Goal: Task Accomplishment & Management: Use online tool/utility

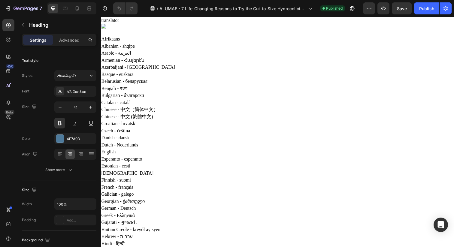
drag, startPoint x: 137, startPoint y: 57, endPoint x: 356, endPoint y: 89, distance: 221.4
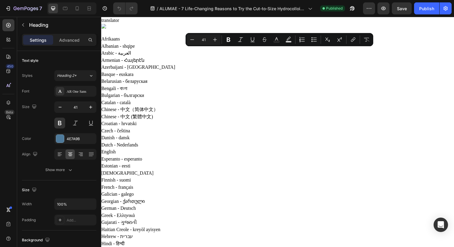
copy p "7 Life-Changing Reasons to Try the Cut-to-Size Hydrocolloid Acne Patch Roll & H…"
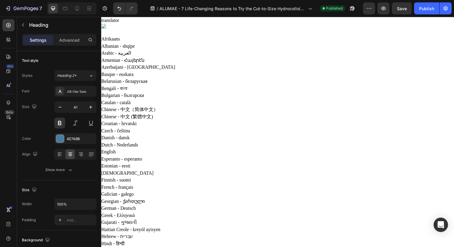
click at [58, 108] on icon "button" at bounding box center [60, 107] width 6 height 6
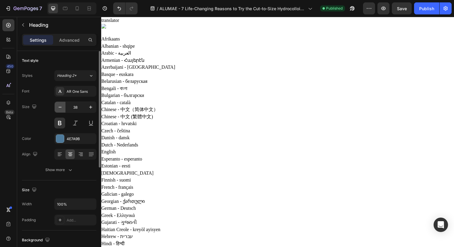
click at [58, 108] on icon "button" at bounding box center [60, 107] width 6 height 6
click at [90, 105] on icon "button" at bounding box center [91, 107] width 6 height 6
type input "37"
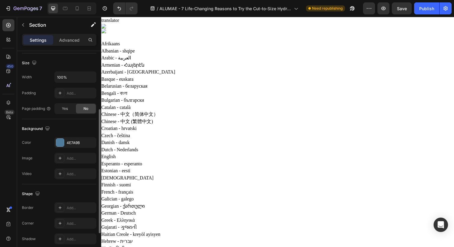
scroll to position [153, 0]
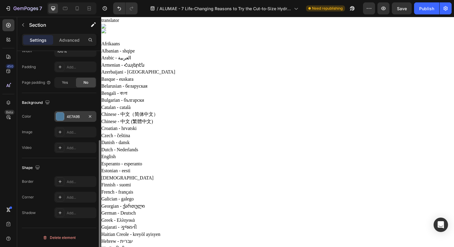
click at [62, 113] on div at bounding box center [60, 117] width 8 height 8
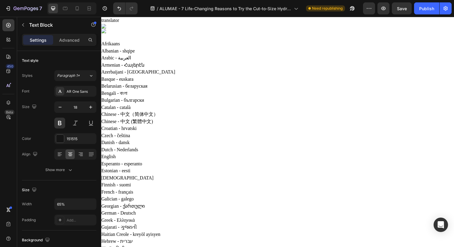
drag, startPoint x: 170, startPoint y: 130, endPoint x: 368, endPoint y: 228, distance: 220.4
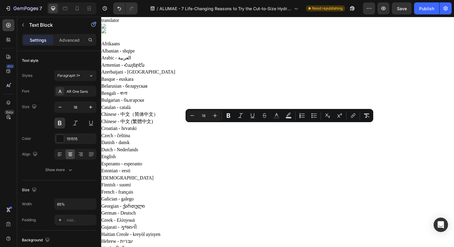
copy div "Struggling with stubborn breakouts can be frustrating not just for your skin, b…"
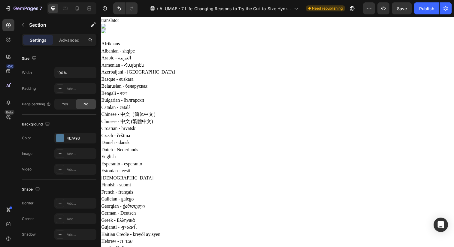
scroll to position [153, 0]
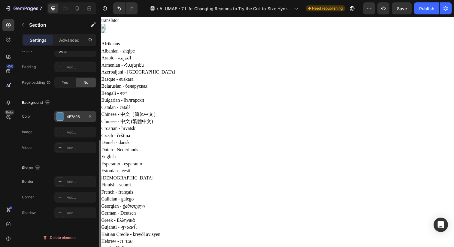
click at [75, 114] on div "4E7A9B" at bounding box center [75, 116] width 17 height 5
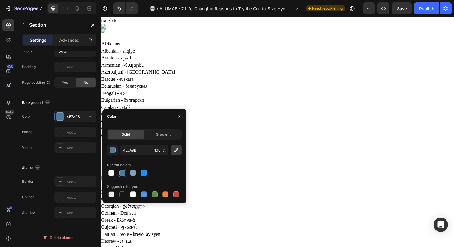
click at [180, 150] on button "button" at bounding box center [176, 150] width 11 height 11
type input "151515"
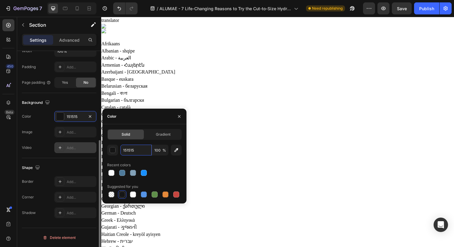
drag, startPoint x: 139, startPoint y: 151, endPoint x: 89, endPoint y: 151, distance: 50.2
click at [89, 151] on div "450 Beta Sections(18) Elements(83) Section Element Hero Section Product Detail …" at bounding box center [50, 132] width 101 height 230
drag, startPoint x: 141, startPoint y: 152, endPoint x: 112, endPoint y: 152, distance: 28.5
click at [112, 152] on div "151515 100 %" at bounding box center [144, 150] width 75 height 11
paste input "832D2D"
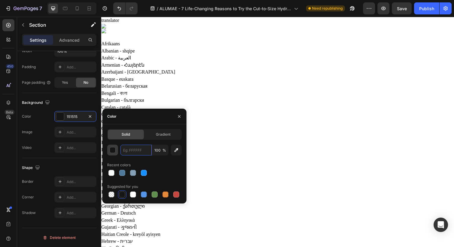
type input "832D2D"
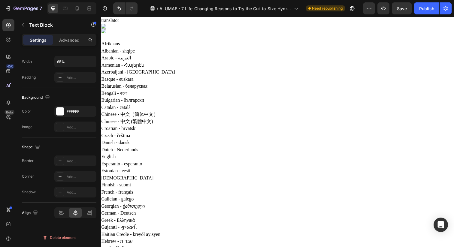
scroll to position [0, 0]
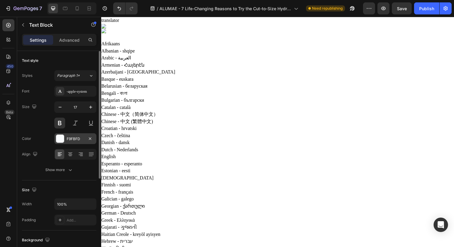
click at [63, 136] on div at bounding box center [60, 139] width 8 height 8
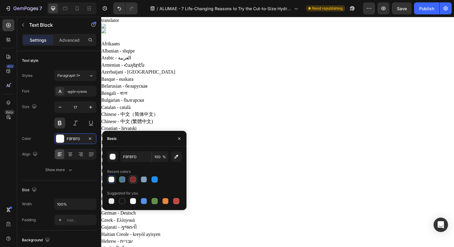
click at [133, 180] on div at bounding box center [133, 180] width 6 height 6
click at [112, 179] on div at bounding box center [111, 180] width 6 height 6
type input "F9FBFD"
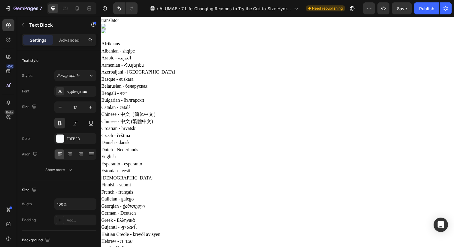
click at [60, 139] on div at bounding box center [60, 139] width 8 height 8
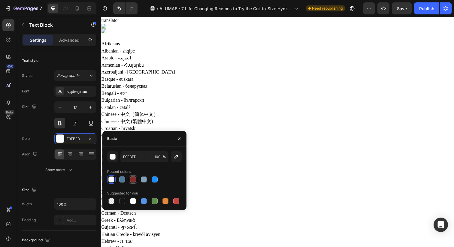
click at [133, 178] on div at bounding box center [133, 180] width 6 height 6
click at [112, 181] on div at bounding box center [111, 180] width 6 height 6
type input "F9FBFD"
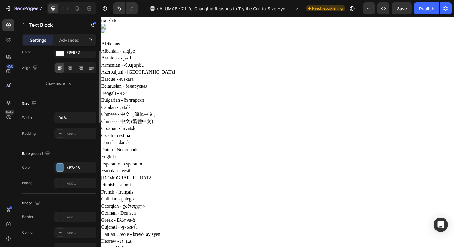
scroll to position [143, 0]
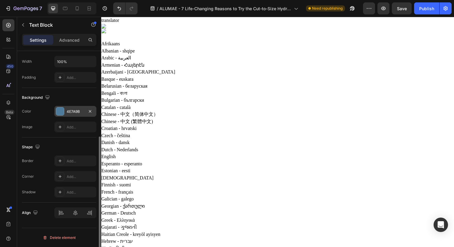
click at [80, 111] on div "4E7A9B" at bounding box center [75, 111] width 17 height 5
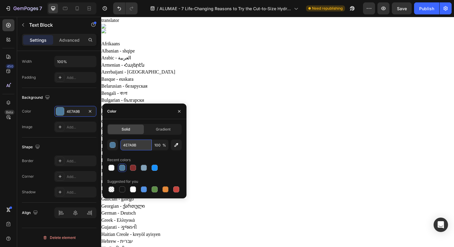
click at [145, 147] on input "4E7A9B" at bounding box center [135, 145] width 31 height 11
click at [133, 165] on div at bounding box center [133, 168] width 6 height 6
type input "832D2D"
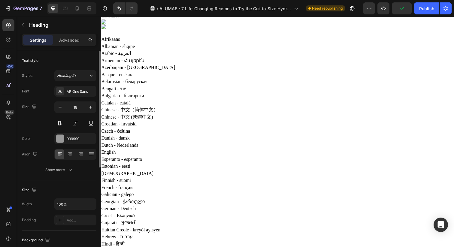
scroll to position [9, 0]
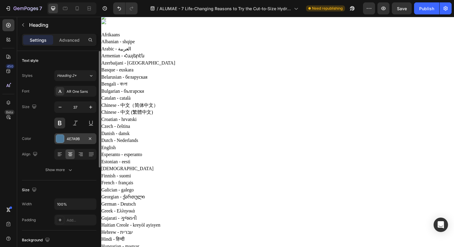
click at [59, 139] on div at bounding box center [60, 139] width 8 height 8
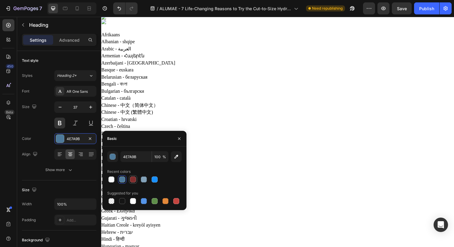
click at [133, 181] on div at bounding box center [133, 180] width 6 height 6
type input "832D2D"
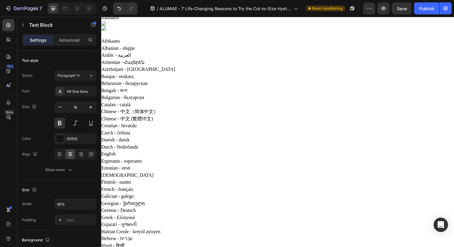
scroll to position [0, 0]
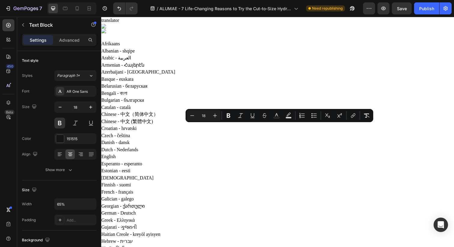
drag, startPoint x: 169, startPoint y: 132, endPoint x: 356, endPoint y: 226, distance: 209.2
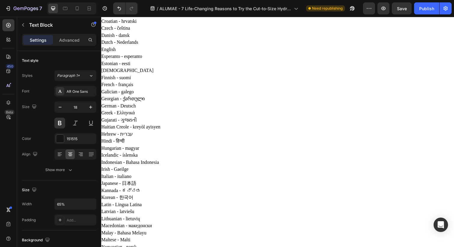
scroll to position [111, 0]
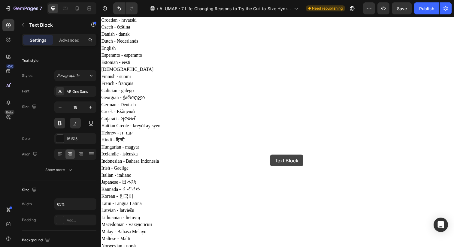
drag, startPoint x: 164, startPoint y: 147, endPoint x: 274, endPoint y: 158, distance: 109.9
drag, startPoint x: 167, startPoint y: 147, endPoint x: 299, endPoint y: 162, distance: 133.0
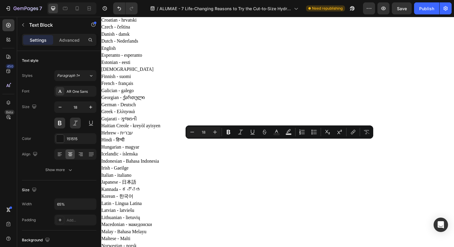
drag, startPoint x: 166, startPoint y: 146, endPoint x: 260, endPoint y: 163, distance: 95.3
copy p ""After years of using overpriced pimple patches, switching to a roll saved me m…"
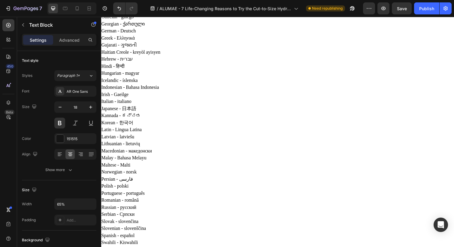
scroll to position [185, 0]
drag, startPoint x: 257, startPoint y: 104, endPoint x: 338, endPoint y: 149, distance: 92.1
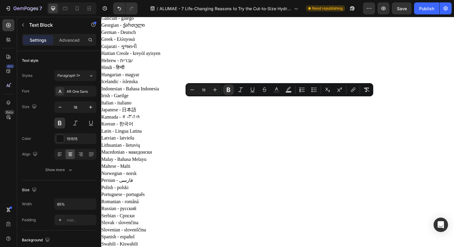
copy div "🚨Spoiler Alert: This medical-grade, hypoallergenic roll protects blemishes, spe…"
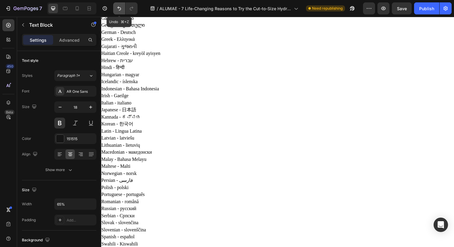
click at [119, 9] on icon "Undo/Redo" at bounding box center [119, 8] width 6 height 6
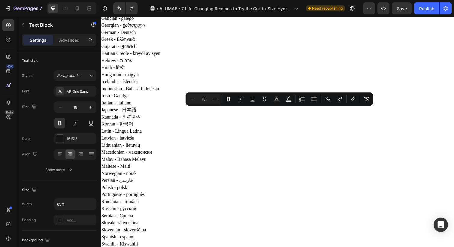
drag, startPoint x: 165, startPoint y: 114, endPoint x: 322, endPoint y: 147, distance: 160.4
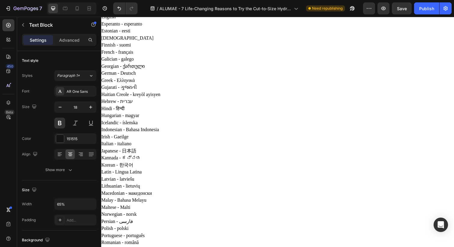
scroll to position [0, 0]
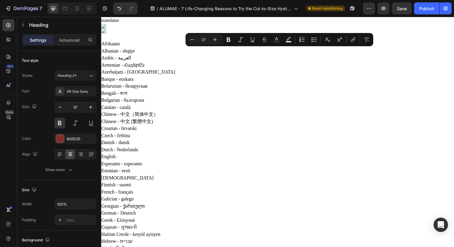
drag, startPoint x: 167, startPoint y: 56, endPoint x: 451, endPoint y: 81, distance: 285.1
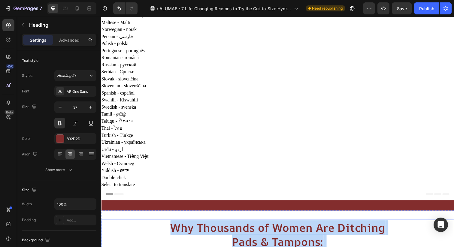
type input "16"
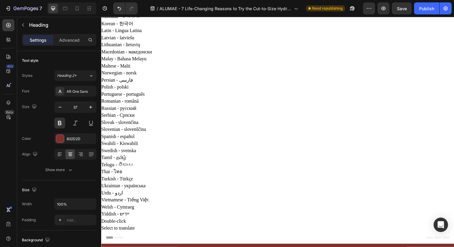
scroll to position [285, 0]
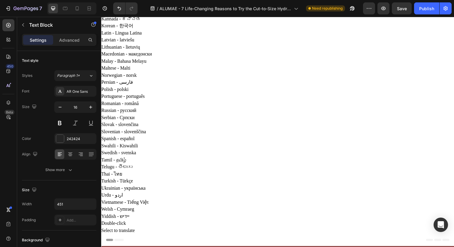
drag, startPoint x: 271, startPoint y: 138, endPoint x: 404, endPoint y: 138, distance: 132.8
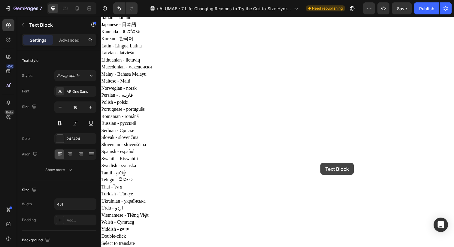
drag, startPoint x: 270, startPoint y: 151, endPoint x: 325, endPoint y: 166, distance: 57.1
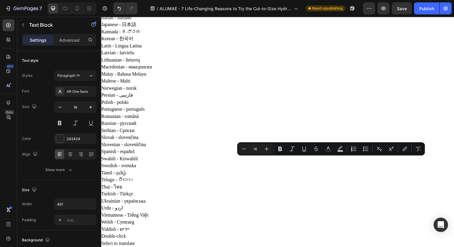
drag, startPoint x: 269, startPoint y: 164, endPoint x: 407, endPoint y: 202, distance: 142.7
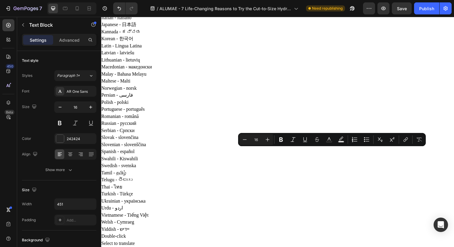
drag, startPoint x: 326, startPoint y: 193, endPoint x: 264, endPoint y: 153, distance: 73.9
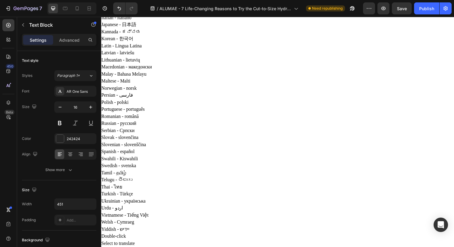
drag, startPoint x: 281, startPoint y: 181, endPoint x: 266, endPoint y: 158, distance: 26.8
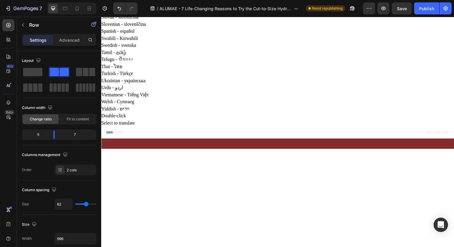
scroll to position [399, 0]
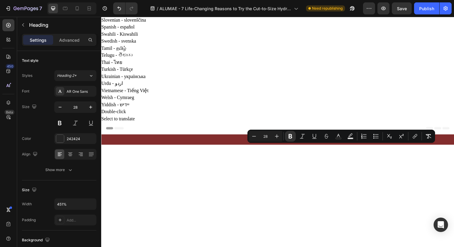
drag, startPoint x: 270, startPoint y: 153, endPoint x: 423, endPoint y: 151, distance: 153.3
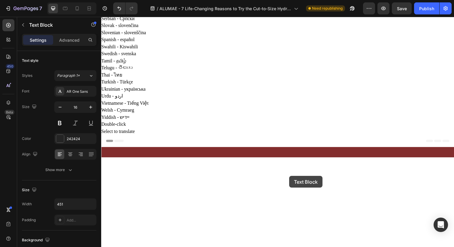
drag, startPoint x: 404, startPoint y: 187, endPoint x: 287, endPoint y: 185, distance: 116.9
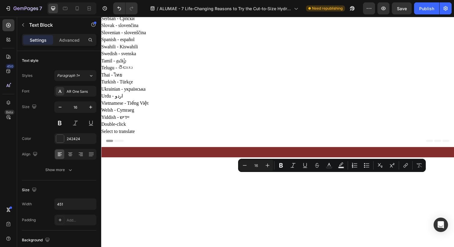
drag, startPoint x: 269, startPoint y: 182, endPoint x: 383, endPoint y: 206, distance: 116.2
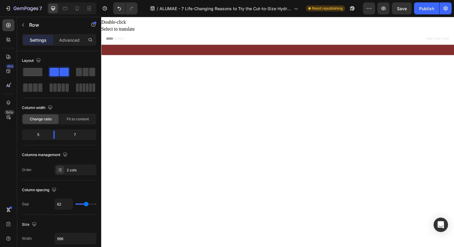
scroll to position [488, 0]
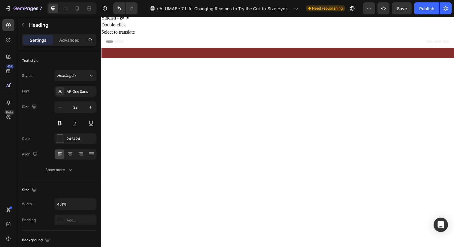
drag, startPoint x: 270, startPoint y: 191, endPoint x: 413, endPoint y: 190, distance: 143.3
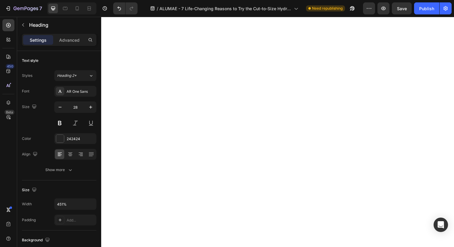
scroll to position [572, 0]
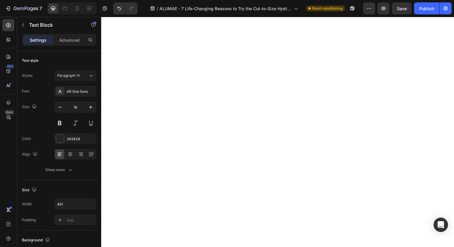
scroll to position [555, 0]
drag, startPoint x: 300, startPoint y: 148, endPoint x: 273, endPoint y: 146, distance: 26.9
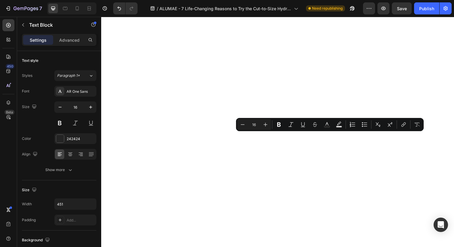
drag, startPoint x: 270, startPoint y: 139, endPoint x: 318, endPoint y: 163, distance: 53.8
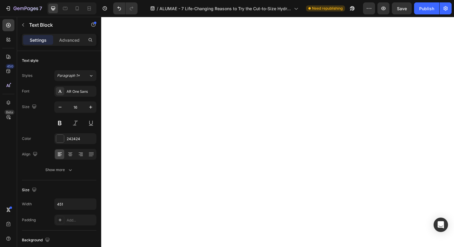
scroll to position [617, 0]
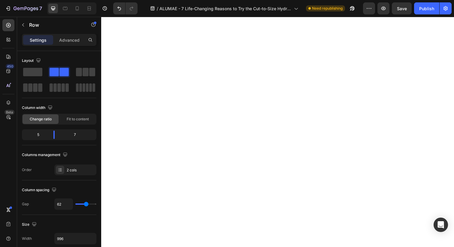
scroll to position [561, 0]
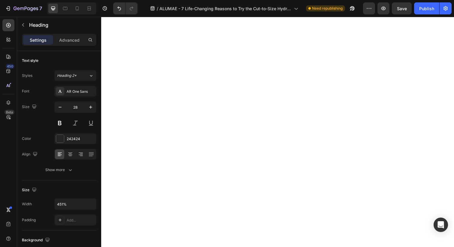
scroll to position [682, 0]
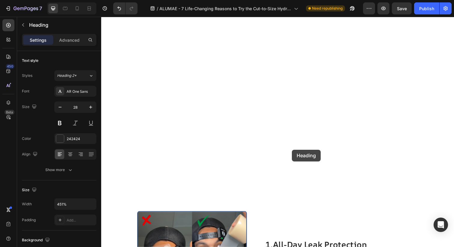
drag, startPoint x: 403, startPoint y: 151, endPoint x: 296, endPoint y: 153, distance: 107.0
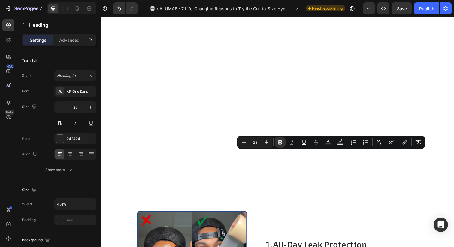
drag, startPoint x: 271, startPoint y: 160, endPoint x: 418, endPoint y: 167, distance: 147.2
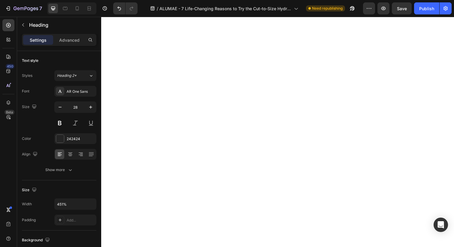
scroll to position [721, 0]
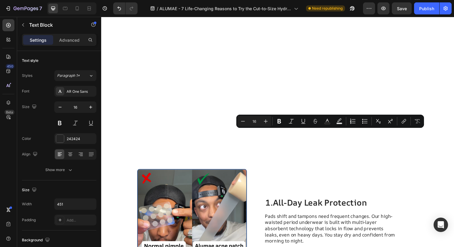
drag, startPoint x: 355, startPoint y: 154, endPoint x: 270, endPoint y: 136, distance: 86.7
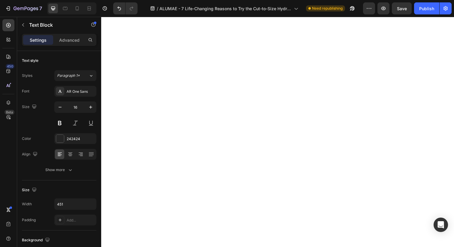
scroll to position [884, 0]
drag, startPoint x: 313, startPoint y: 86, endPoint x: 274, endPoint y: 92, distance: 39.2
drag, startPoint x: 270, startPoint y: 88, endPoint x: 315, endPoint y: 102, distance: 47.2
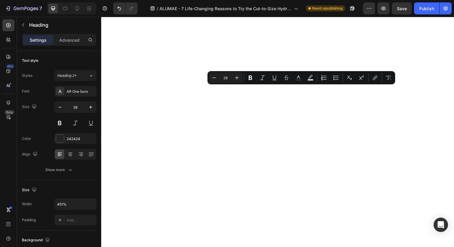
drag, startPoint x: 343, startPoint y: 91, endPoint x: 255, endPoint y: 90, distance: 88.1
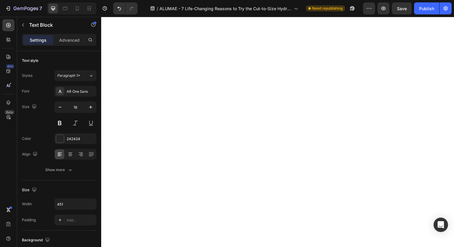
drag, startPoint x: 370, startPoint y: 125, endPoint x: 287, endPoint y: 117, distance: 83.6
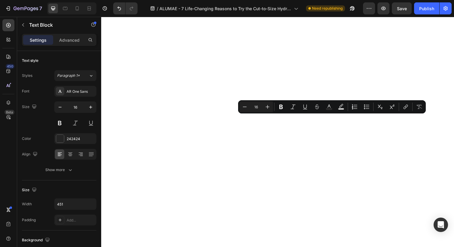
drag, startPoint x: 269, startPoint y: 120, endPoint x: 377, endPoint y: 141, distance: 109.6
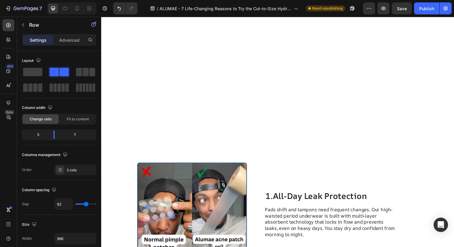
scroll to position [796, 0]
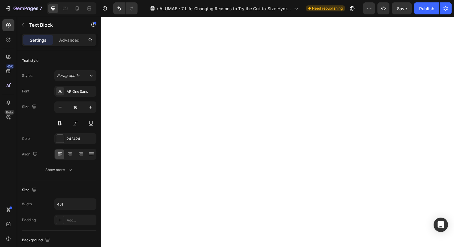
drag, startPoint x: 269, startPoint y: 128, endPoint x: 292, endPoint y: 146, distance: 29.7
drag, startPoint x: 373, startPoint y: 116, endPoint x: 283, endPoint y: 124, distance: 90.2
drag, startPoint x: 279, startPoint y: 124, endPoint x: 375, endPoint y: 123, distance: 95.9
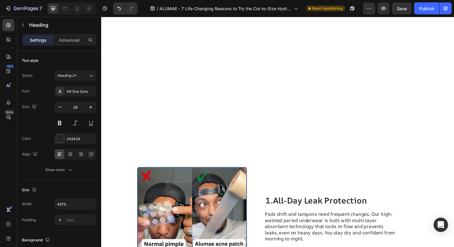
scroll to position [739, 0]
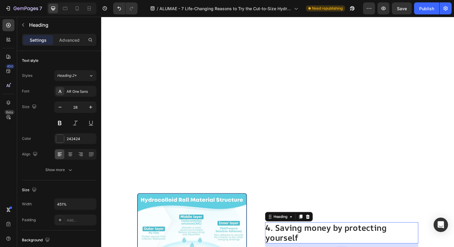
scroll to position [1110, 0]
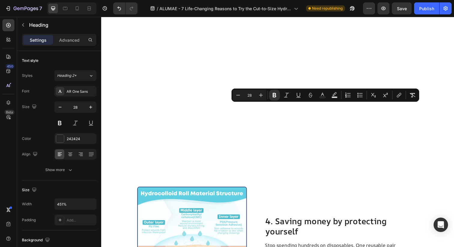
drag, startPoint x: 280, startPoint y: 112, endPoint x: 328, endPoint y: 125, distance: 50.0
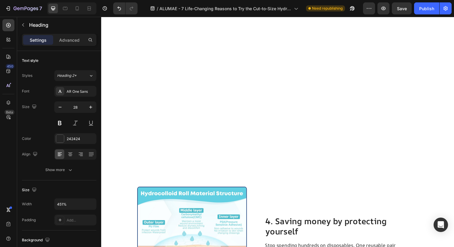
scroll to position [1115, 0]
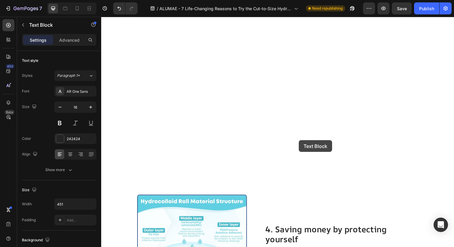
drag, startPoint x: 353, startPoint y: 144, endPoint x: 304, endPoint y: 143, distance: 48.4
drag, startPoint x: 270, startPoint y: 140, endPoint x: 352, endPoint y: 160, distance: 84.4
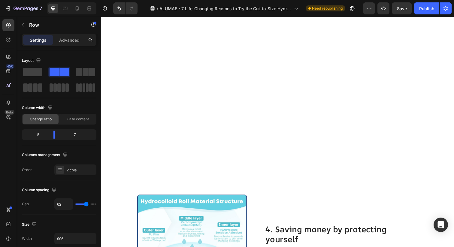
drag, startPoint x: 412, startPoint y: 176, endPoint x: 404, endPoint y: 177, distance: 7.9
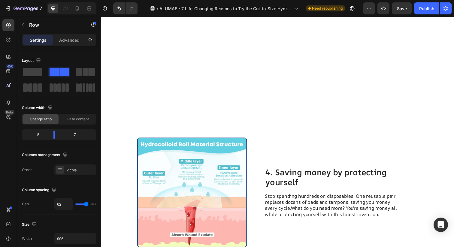
scroll to position [1161, 0]
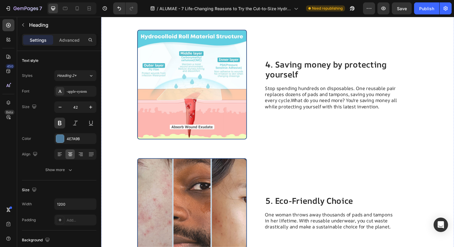
scroll to position [1285, 0]
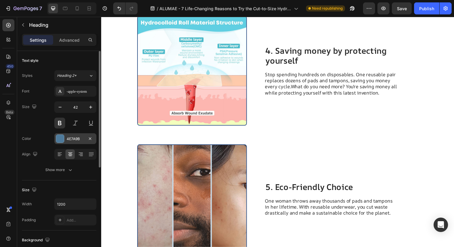
click at [72, 142] on div "4E7A9B" at bounding box center [75, 138] width 42 height 11
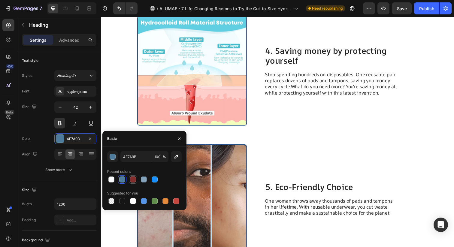
click at [131, 179] on div at bounding box center [133, 180] width 6 height 6
type input "832D2D"
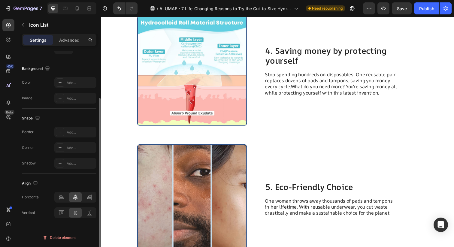
scroll to position [0, 0]
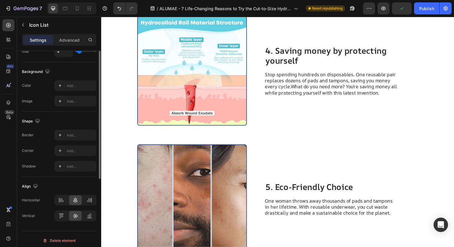
scroll to position [60, 0]
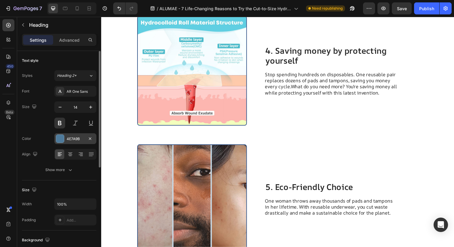
click at [63, 138] on div at bounding box center [60, 139] width 8 height 8
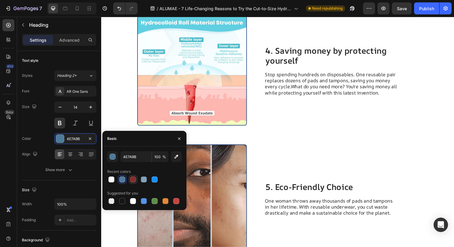
click at [134, 178] on div at bounding box center [133, 180] width 6 height 6
type input "832D2D"
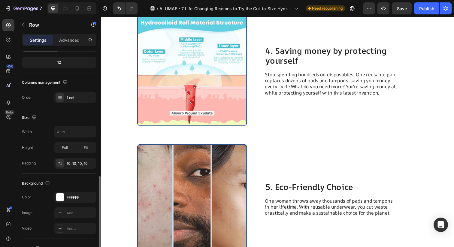
scroll to position [153, 0]
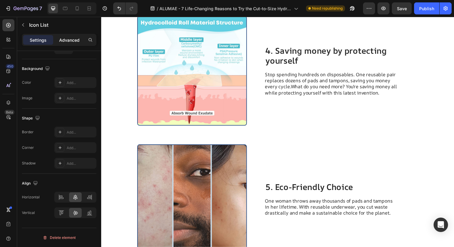
click at [67, 40] on p "Advanced" at bounding box center [69, 40] width 20 height 6
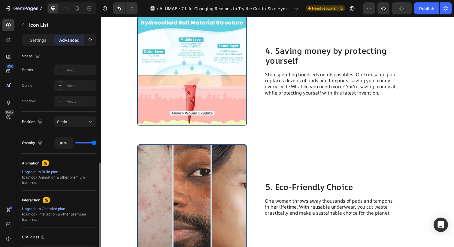
scroll to position [204, 0]
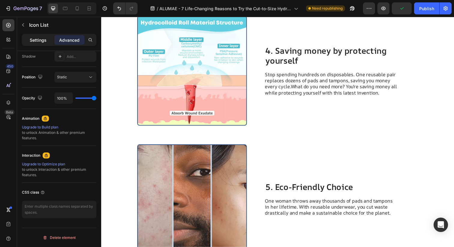
click at [35, 42] on p "Settings" at bounding box center [38, 40] width 17 height 6
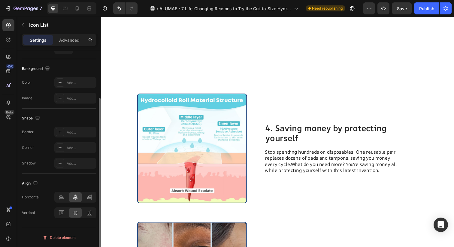
scroll to position [0, 0]
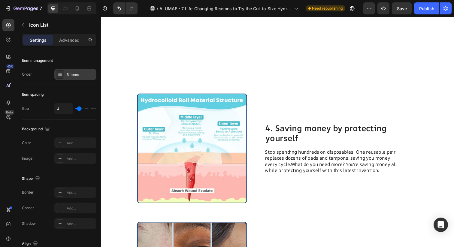
click at [65, 71] on div "5 items" at bounding box center [75, 74] width 42 height 11
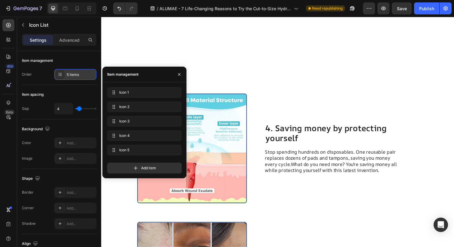
click at [65, 71] on div "5 items" at bounding box center [75, 74] width 42 height 11
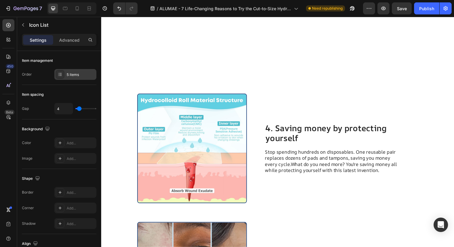
click at [66, 73] on div "5 items" at bounding box center [75, 74] width 42 height 11
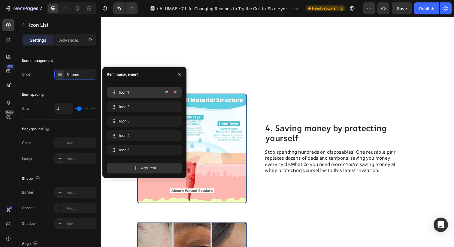
click at [118, 91] on div "Icon 1 Icon 1" at bounding box center [136, 92] width 53 height 8
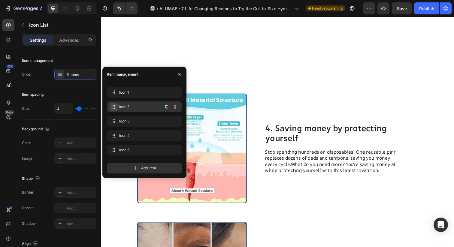
click at [114, 104] on span at bounding box center [114, 107] width 8 height 8
click at [181, 74] on icon "button" at bounding box center [179, 74] width 5 height 5
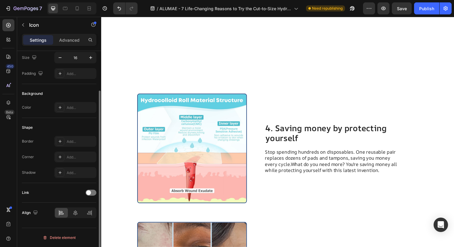
scroll to position [48, 0]
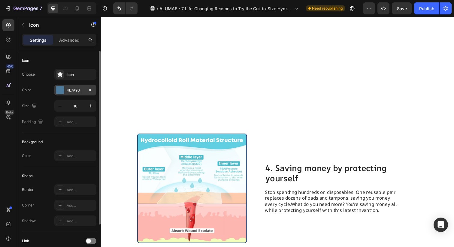
click at [58, 90] on div at bounding box center [60, 90] width 8 height 8
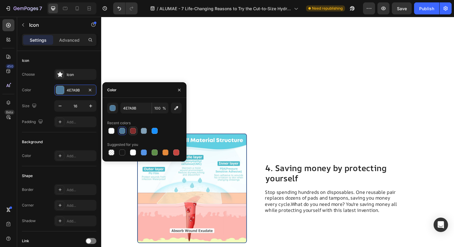
click at [132, 128] on div at bounding box center [133, 131] width 6 height 6
type input "832D2D"
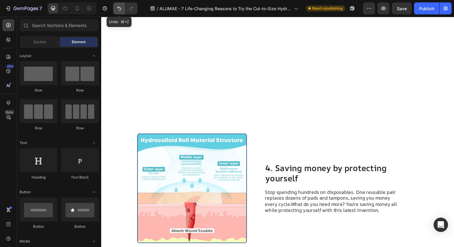
click at [121, 11] on icon "Undo/Redo" at bounding box center [119, 8] width 6 height 6
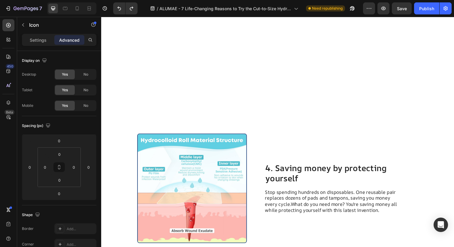
click at [47, 43] on div "Settings" at bounding box center [38, 40] width 30 height 10
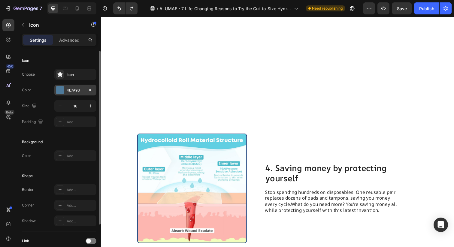
click at [61, 89] on div at bounding box center [60, 90] width 8 height 8
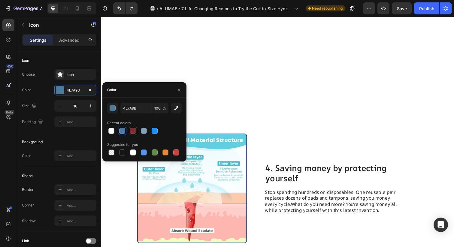
click at [135, 133] on div at bounding box center [133, 131] width 6 height 6
type input "832D2D"
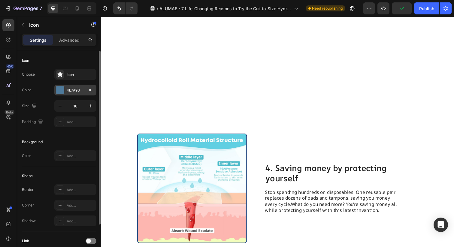
click at [65, 90] on div "4E7A9B" at bounding box center [75, 90] width 42 height 11
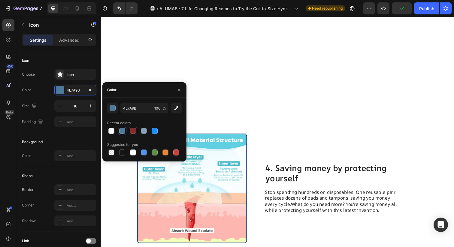
click at [132, 131] on div at bounding box center [133, 131] width 6 height 6
type input "832D2D"
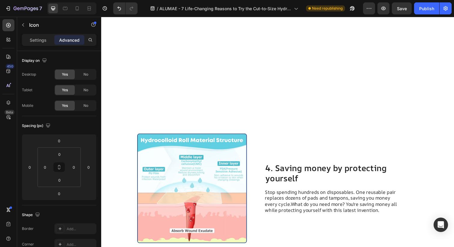
click at [34, 42] on p "Settings" at bounding box center [38, 40] width 17 height 6
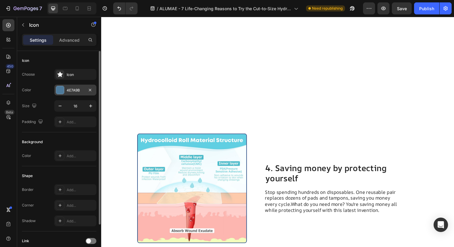
click at [60, 92] on div at bounding box center [60, 90] width 8 height 8
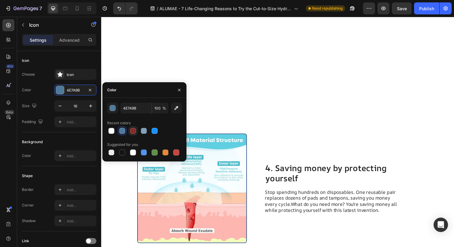
click at [132, 130] on div at bounding box center [133, 131] width 6 height 6
type input "832D2D"
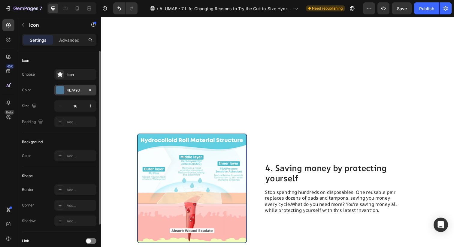
click at [69, 87] on div "4E7A9B" at bounding box center [75, 90] width 42 height 11
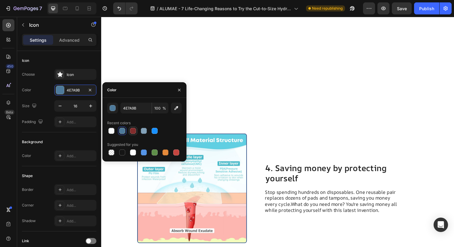
click at [132, 133] on div at bounding box center [133, 131] width 6 height 6
type input "832D2D"
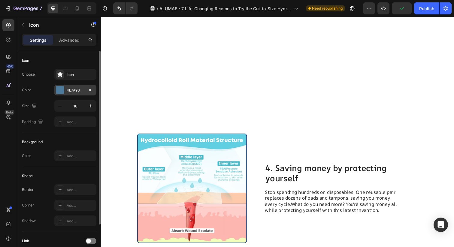
click at [65, 93] on div "4E7A9B" at bounding box center [75, 90] width 42 height 11
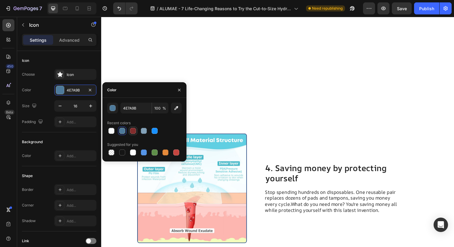
click at [131, 130] on div at bounding box center [133, 131] width 6 height 6
type input "832D2D"
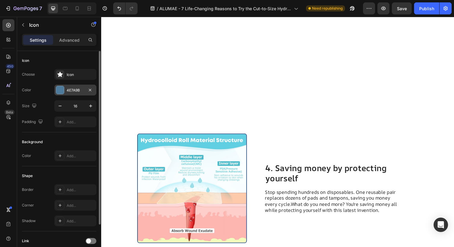
click at [62, 93] on div at bounding box center [60, 90] width 8 height 8
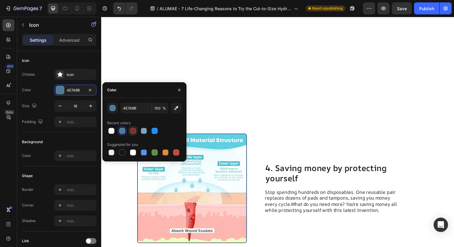
click at [132, 132] on div at bounding box center [133, 131] width 6 height 6
type input "832D2D"
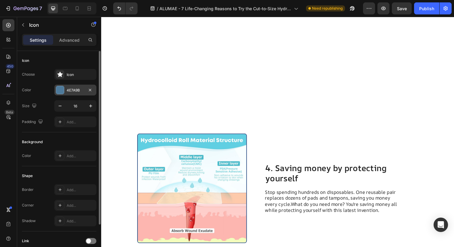
click at [58, 89] on div at bounding box center [60, 90] width 8 height 8
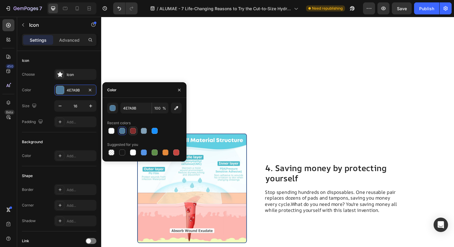
click at [135, 130] on div at bounding box center [133, 131] width 6 height 6
type input "832D2D"
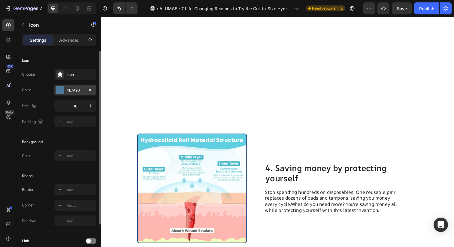
click at [62, 90] on div at bounding box center [60, 90] width 8 height 8
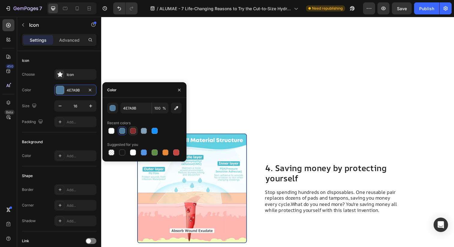
click at [135, 131] on div at bounding box center [133, 131] width 6 height 6
type input "832D2D"
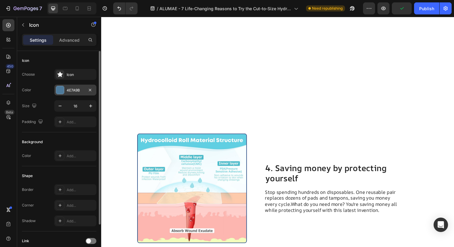
click at [56, 87] on div at bounding box center [60, 90] width 8 height 8
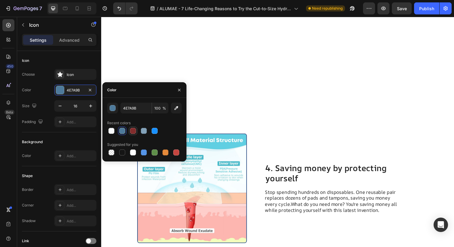
click at [132, 127] on div at bounding box center [133, 130] width 7 height 7
type input "832D2D"
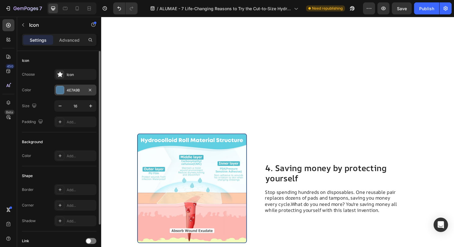
click at [69, 88] on div "4E7A9B" at bounding box center [75, 90] width 17 height 5
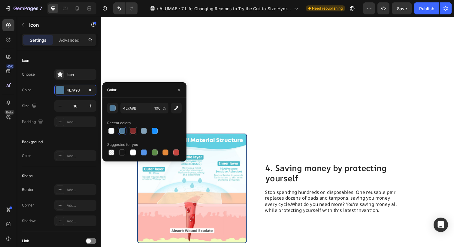
click at [136, 131] on div at bounding box center [133, 131] width 6 height 6
type input "832D2D"
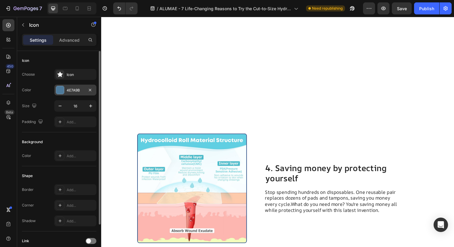
click at [74, 93] on div "4E7A9B" at bounding box center [75, 90] width 42 height 11
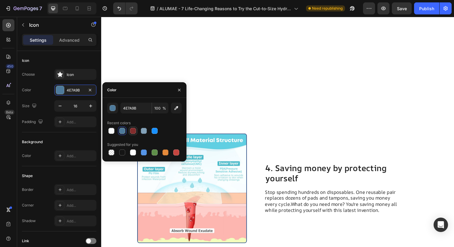
click at [134, 130] on div at bounding box center [133, 131] width 6 height 6
type input "832D2D"
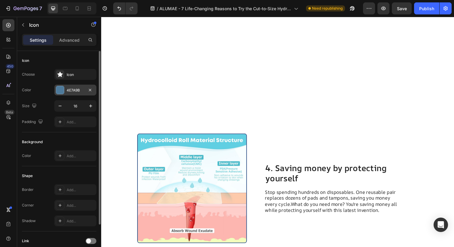
click at [61, 92] on div at bounding box center [60, 90] width 8 height 8
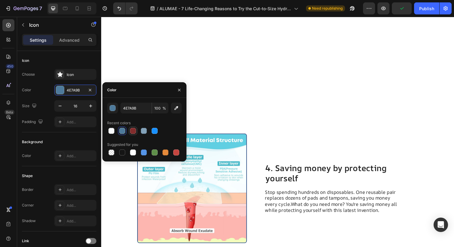
click at [135, 135] on div at bounding box center [133, 131] width 8 height 8
type input "832D2D"
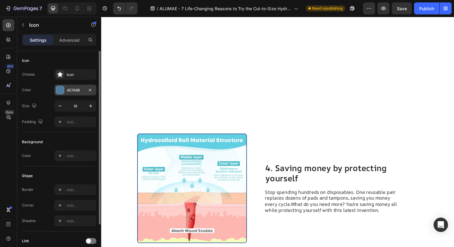
click at [67, 92] on div "4E7A9B" at bounding box center [75, 90] width 17 height 5
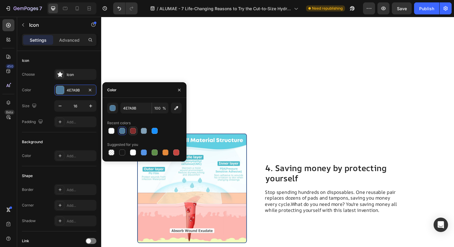
click at [131, 130] on div at bounding box center [133, 131] width 6 height 6
type input "832D2D"
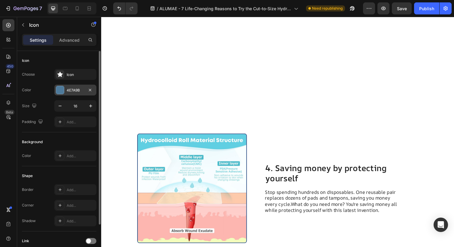
click at [70, 86] on div "4E7A9B" at bounding box center [75, 90] width 42 height 11
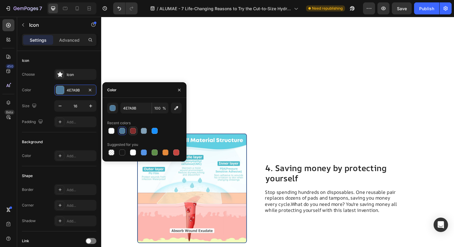
click at [135, 131] on div at bounding box center [133, 131] width 6 height 6
type input "832D2D"
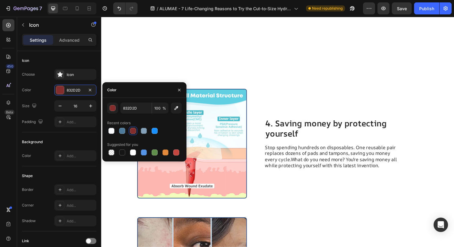
scroll to position [1213, 0]
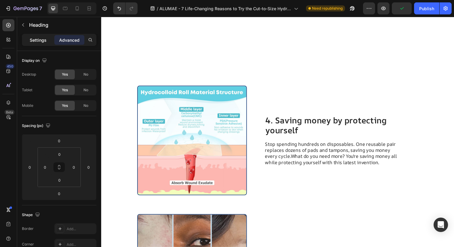
click at [41, 43] on div "Settings" at bounding box center [38, 40] width 30 height 10
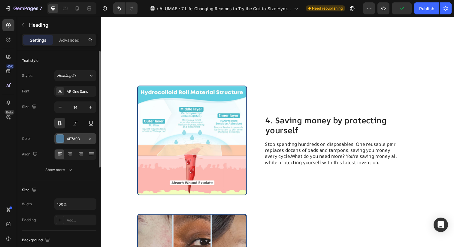
click at [65, 142] on div "4E7A9B" at bounding box center [75, 138] width 42 height 11
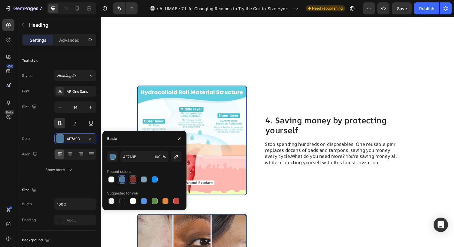
click at [135, 179] on div at bounding box center [133, 180] width 6 height 6
type input "832D2D"
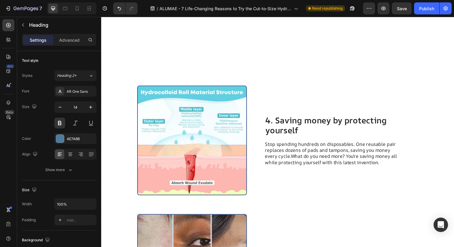
click at [61, 136] on div at bounding box center [60, 139] width 8 height 8
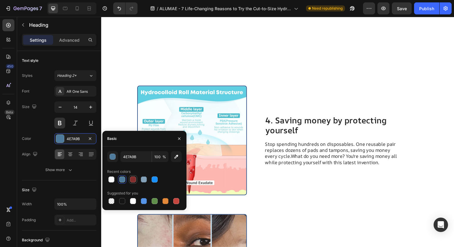
click at [134, 182] on div at bounding box center [133, 180] width 6 height 6
type input "832D2D"
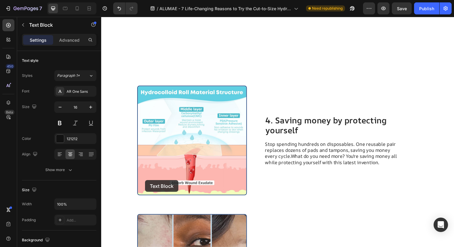
drag, startPoint x: 180, startPoint y: 193, endPoint x: 146, endPoint y: 185, distance: 35.3
drag, startPoint x: 117, startPoint y: 157, endPoint x: 167, endPoint y: 190, distance: 59.3
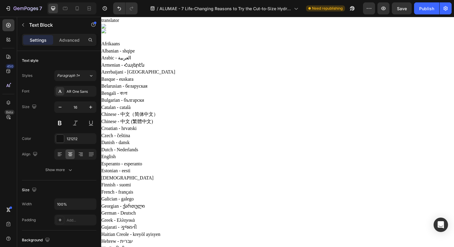
scroll to position [1213, 0]
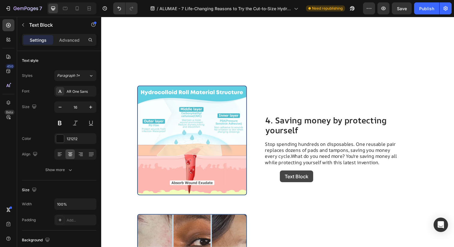
drag, startPoint x: 233, startPoint y: 158, endPoint x: 281, endPoint y: 173, distance: 50.6
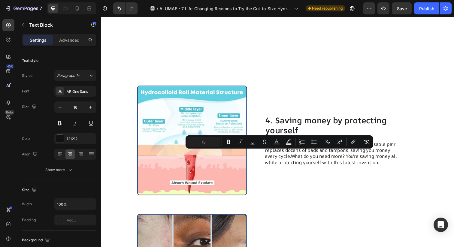
drag, startPoint x: 320, startPoint y: 184, endPoint x: 233, endPoint y: 159, distance: 91.2
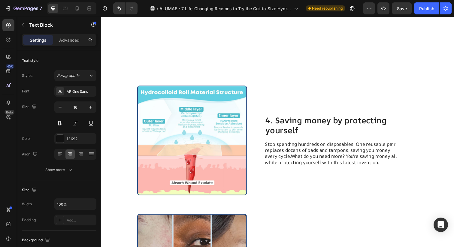
drag, startPoint x: 411, startPoint y: 193, endPoint x: 406, endPoint y: 193, distance: 4.8
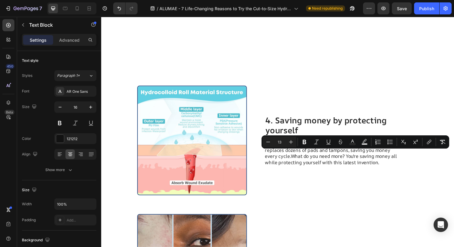
drag, startPoint x: 411, startPoint y: 193, endPoint x: 352, endPoint y: 154, distance: 70.5
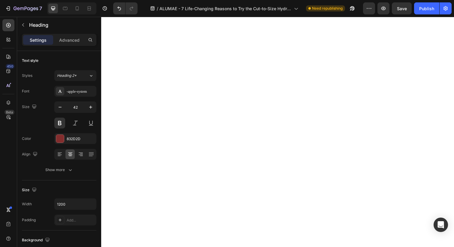
scroll to position [1321, 0]
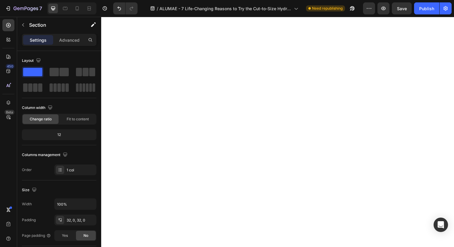
scroll to position [1411, 0]
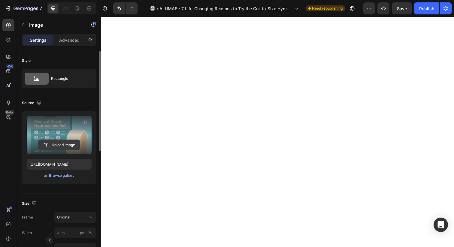
click at [58, 143] on input "file" at bounding box center [58, 145] width 41 height 10
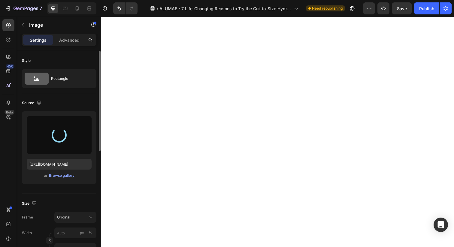
type input "https://cdn.shopify.com/s/files/1/0762/0608/0248/files/gempages_578753349894013…"
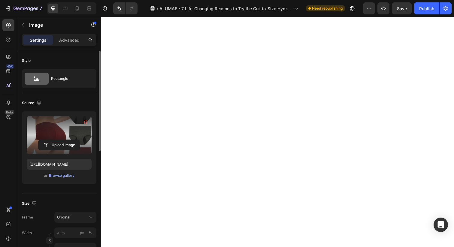
scroll to position [1447, 0]
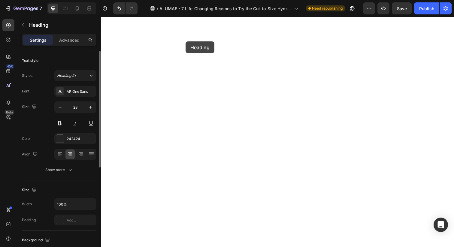
drag, startPoint x: 255, startPoint y: 43, endPoint x: 188, endPoint y: 42, distance: 67.3
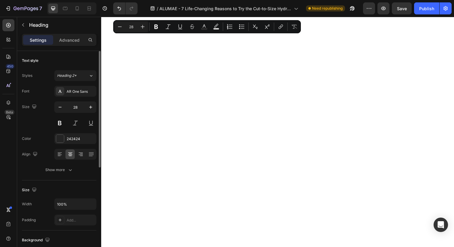
drag, startPoint x: 161, startPoint y: 41, endPoint x: 255, endPoint y: 42, distance: 94.1
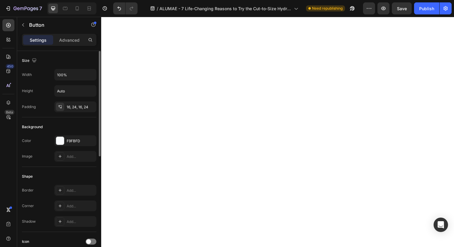
drag, startPoint x: 171, startPoint y: 58, endPoint x: 188, endPoint y: 61, distance: 17.4
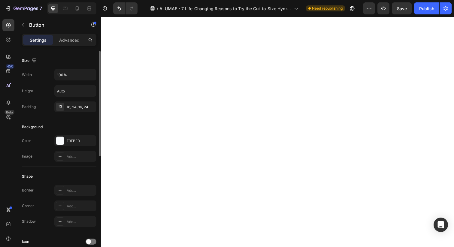
drag, startPoint x: 178, startPoint y: 65, endPoint x: 224, endPoint y: 76, distance: 47.7
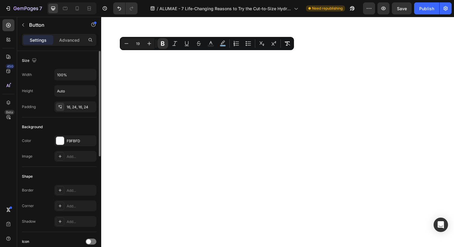
drag, startPoint x: 245, startPoint y: 59, endPoint x: 172, endPoint y: 57, distance: 72.7
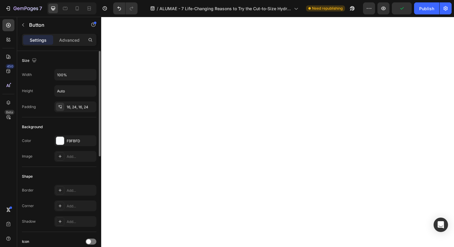
drag, startPoint x: 164, startPoint y: 58, endPoint x: 246, endPoint y: 56, distance: 82.1
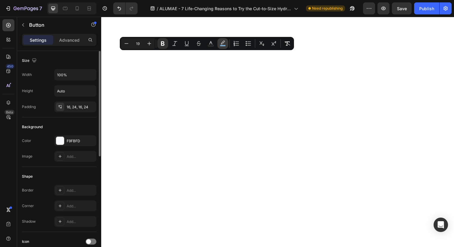
click at [222, 45] on rect "Editor contextual toolbar" at bounding box center [223, 46] width 6 height 2
type input "7AABD3"
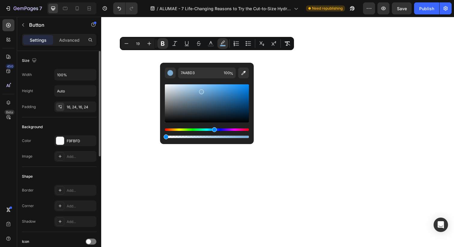
type input "0"
drag, startPoint x: 350, startPoint y: 154, endPoint x: 139, endPoint y: 142, distance: 211.0
drag, startPoint x: 305, startPoint y: 106, endPoint x: 146, endPoint y: 85, distance: 159.8
type input "EDEDED"
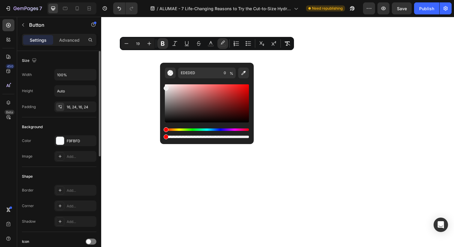
click at [93, 65] on div "Size" at bounding box center [59, 61] width 75 height 10
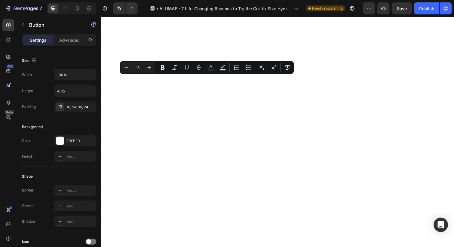
drag, startPoint x: 170, startPoint y: 82, endPoint x: 247, endPoint y: 115, distance: 83.6
copy p "✔ Cut patches to any size you need ✔ Gentle on sensitive skin ⁠⁠⁠⁠⁠⁠⁠ ✔ Flexibl…"
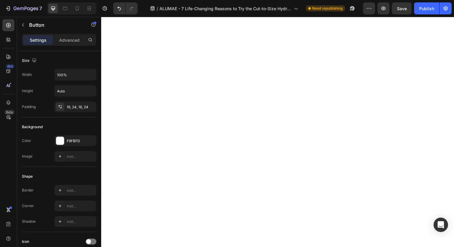
drag, startPoint x: 170, startPoint y: 89, endPoint x: 229, endPoint y: 94, distance: 58.8
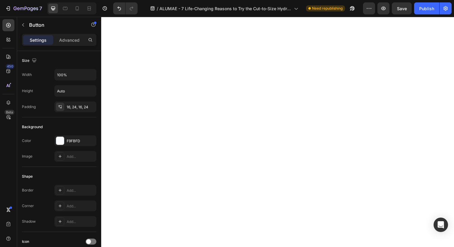
drag, startPoint x: 160, startPoint y: 93, endPoint x: 250, endPoint y: 97, distance: 90.0
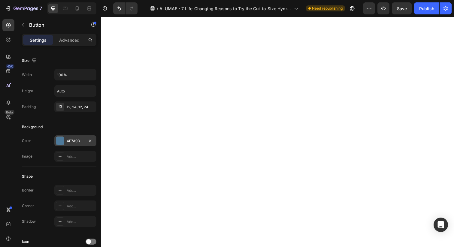
click at [79, 141] on div "4E7A9B" at bounding box center [75, 141] width 17 height 5
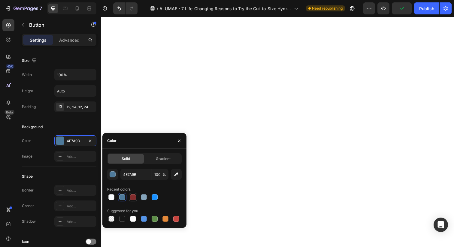
click at [132, 197] on div at bounding box center [133, 197] width 6 height 6
type input "832D2D"
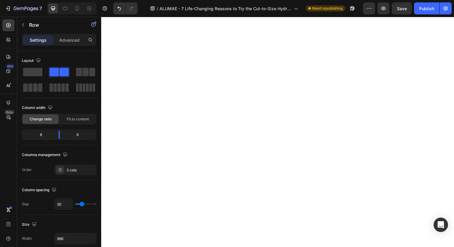
scroll to position [1529, 0]
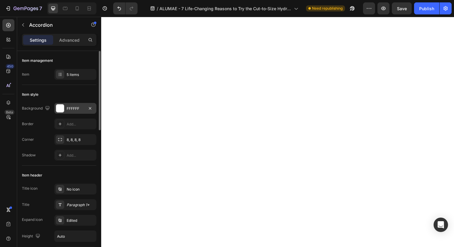
click at [58, 106] on div at bounding box center [60, 109] width 8 height 8
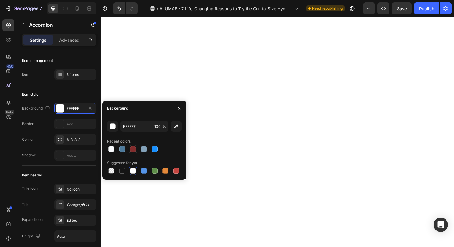
click at [133, 152] on div at bounding box center [133, 149] width 6 height 6
type input "832D2D"
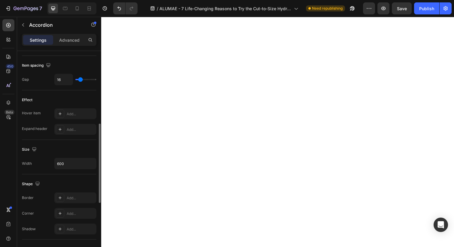
scroll to position [212, 0]
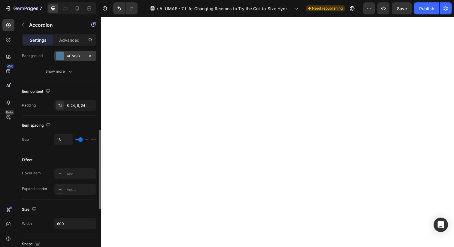
click at [67, 55] on div "4E7A9B" at bounding box center [75, 55] width 17 height 5
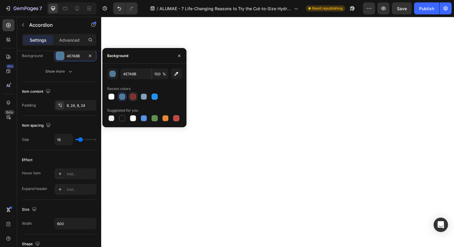
click at [134, 96] on div at bounding box center [133, 97] width 6 height 6
type input "832D2D"
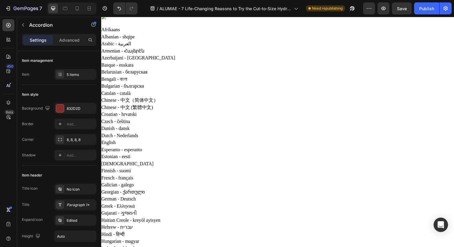
scroll to position [16, 0]
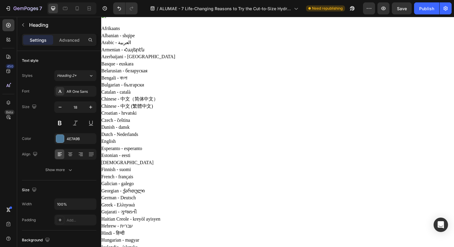
drag, startPoint x: 242, startPoint y: 83, endPoint x: 224, endPoint y: 82, distance: 18.0
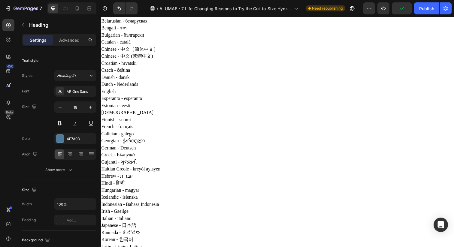
scroll to position [20, 0]
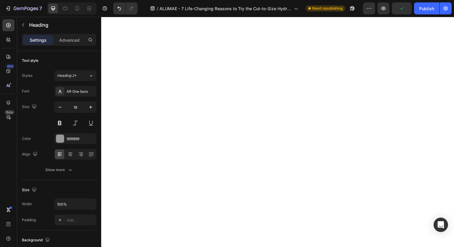
scroll to position [1490, 0]
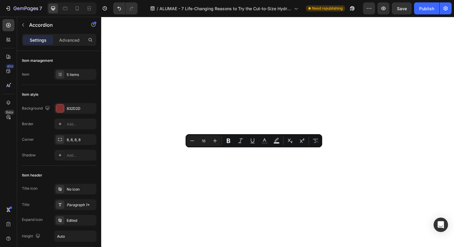
drag, startPoint x: 209, startPoint y: 155, endPoint x: 311, endPoint y: 153, distance: 102.2
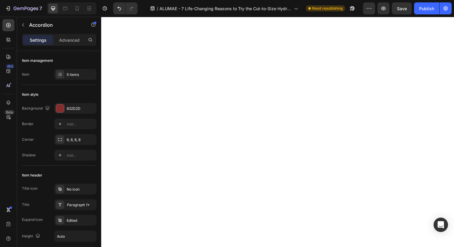
scroll to position [1488, 0]
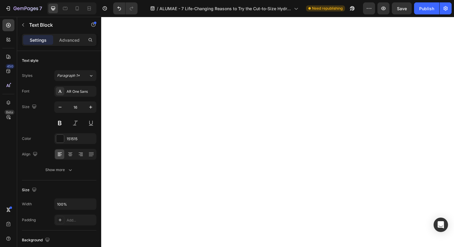
drag, startPoint x: 235, startPoint y: 200, endPoint x: 200, endPoint y: 175, distance: 43.6
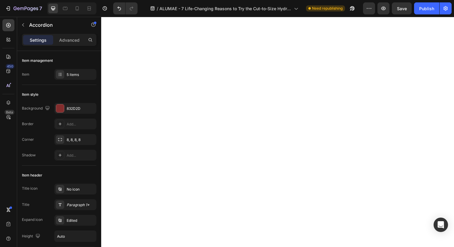
drag, startPoint x: 209, startPoint y: 142, endPoint x: 308, endPoint y: 144, distance: 98.9
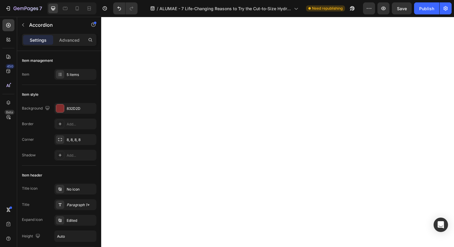
scroll to position [1521, 0]
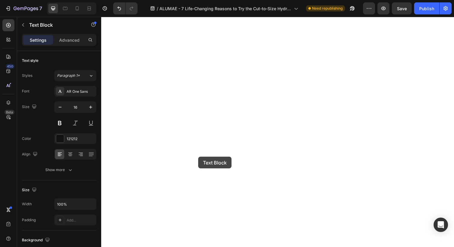
drag, startPoint x: 293, startPoint y: 177, endPoint x: 201, endPoint y: 160, distance: 94.1
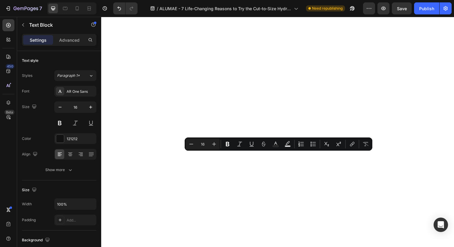
drag, startPoint x: 294, startPoint y: 178, endPoint x: 200, endPoint y: 157, distance: 96.2
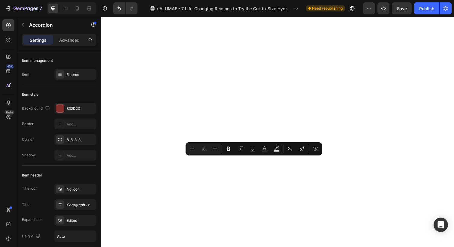
drag, startPoint x: 209, startPoint y: 164, endPoint x: 324, endPoint y: 162, distance: 115.4
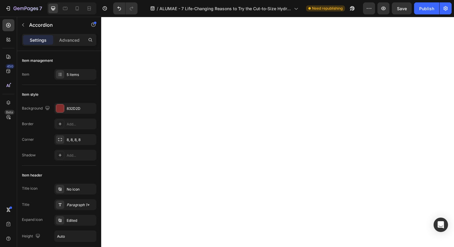
scroll to position [1520, 0]
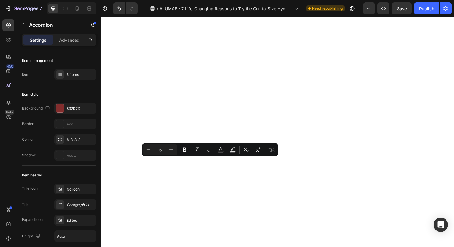
drag, startPoint x: 214, startPoint y: 166, endPoint x: 209, endPoint y: 166, distance: 5.1
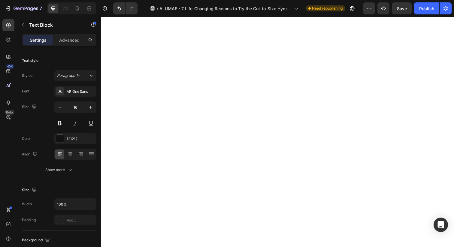
drag, startPoint x: 293, startPoint y: 205, endPoint x: 200, endPoint y: 177, distance: 97.6
drag, startPoint x: 299, startPoint y: 204, endPoint x: 199, endPoint y: 180, distance: 102.4
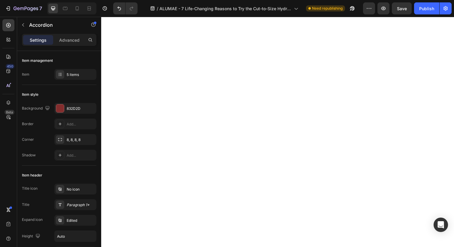
drag, startPoint x: 210, startPoint y: 185, endPoint x: 336, endPoint y: 186, distance: 125.9
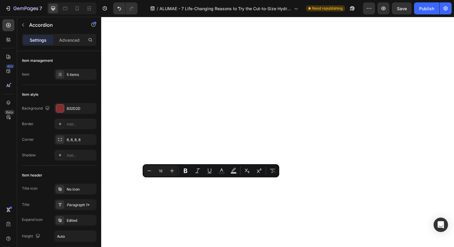
drag, startPoint x: 213, startPoint y: 187, endPoint x: 209, endPoint y: 187, distance: 3.9
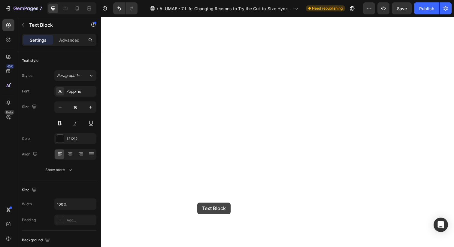
drag, startPoint x: 227, startPoint y: 230, endPoint x: 204, endPoint y: 204, distance: 35.0
drag, startPoint x: 218, startPoint y: 228, endPoint x: 200, endPoint y: 202, distance: 32.0
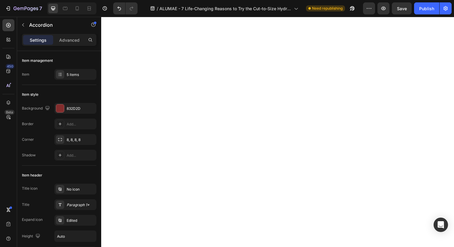
drag, startPoint x: 209, startPoint y: 207, endPoint x: 305, endPoint y: 207, distance: 95.9
drag, startPoint x: 214, startPoint y: 208, endPoint x: 204, endPoint y: 208, distance: 9.6
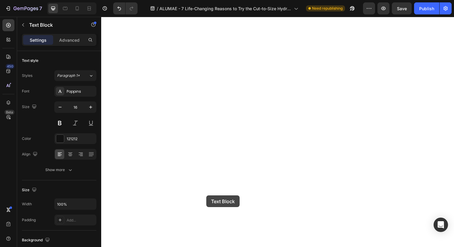
drag, startPoint x: 276, startPoint y: 220, endPoint x: 208, endPoint y: 200, distance: 70.6
drag, startPoint x: 273, startPoint y: 220, endPoint x: 200, endPoint y: 192, distance: 78.4
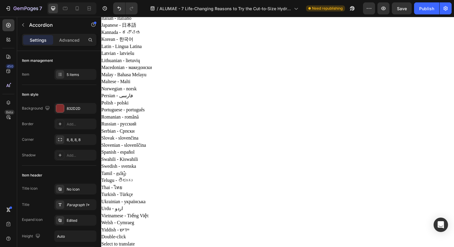
scroll to position [270, 0]
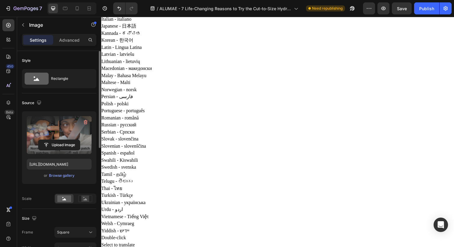
click at [73, 126] on label at bounding box center [59, 135] width 65 height 38
click at [73, 140] on input "file" at bounding box center [58, 145] width 41 height 10
click at [60, 145] on input "file" at bounding box center [58, 145] width 41 height 10
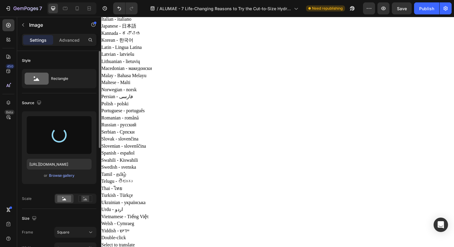
type input "https://cdn.shopify.com/s/files/1/0762/0608/0248/files/gempages_578753349894013…"
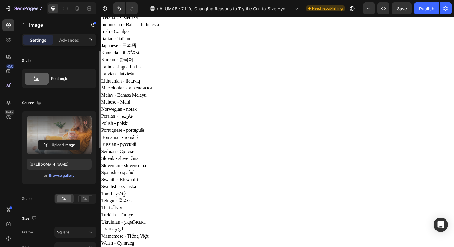
scroll to position [250, 0]
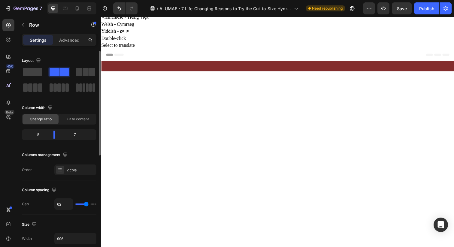
scroll to position [475, 0]
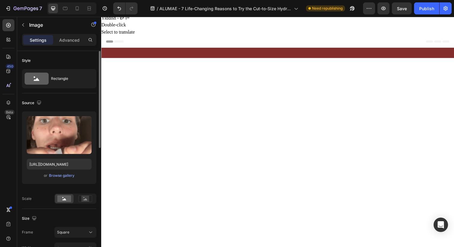
scroll to position [541, 0]
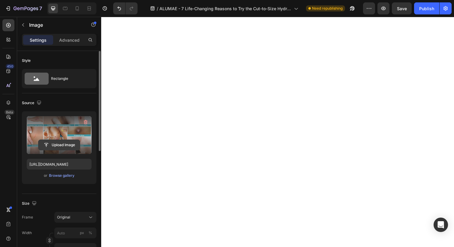
click at [66, 142] on input "file" at bounding box center [58, 145] width 41 height 10
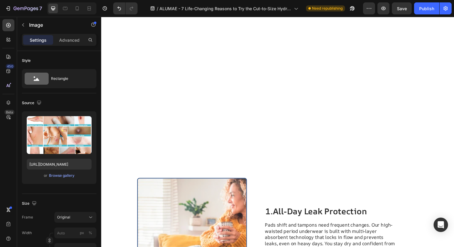
scroll to position [619, 0]
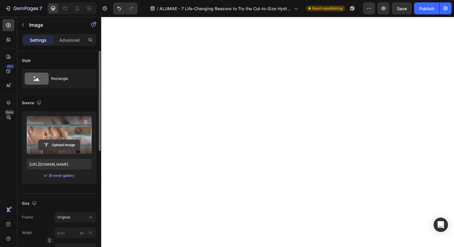
click at [57, 146] on input "file" at bounding box center [58, 145] width 41 height 10
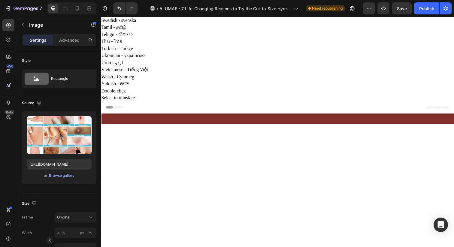
scroll to position [416, 0]
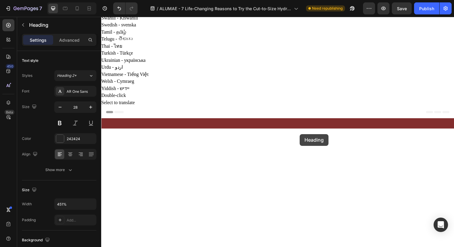
drag, startPoint x: 279, startPoint y: 136, endPoint x: 304, endPoint y: 137, distance: 24.6
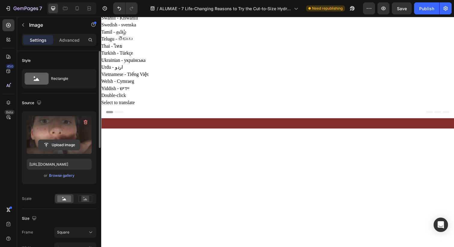
click at [68, 145] on input "file" at bounding box center [58, 145] width 41 height 10
click at [50, 143] on input "file" at bounding box center [58, 145] width 41 height 10
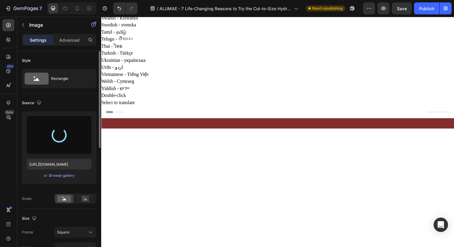
type input "https://cdn.shopify.com/s/files/1/0762/0608/0248/files/gempages_578753349894013…"
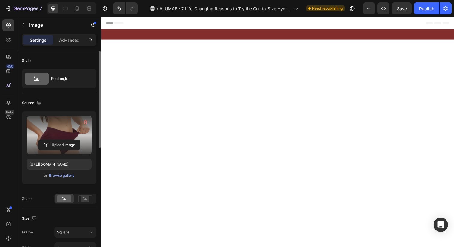
scroll to position [509, 0]
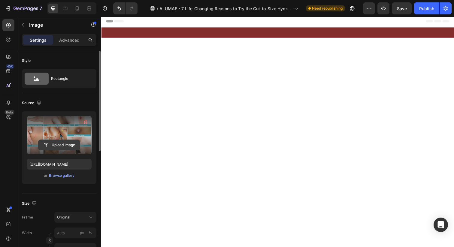
click at [51, 148] on input "file" at bounding box center [58, 145] width 41 height 10
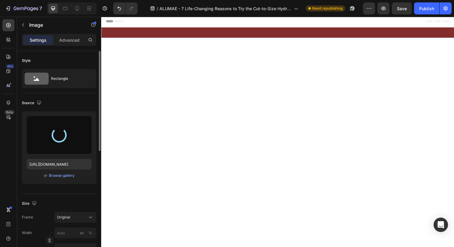
type input "https://cdn.shopify.com/s/files/1/0762/0608/0248/files/gempages_578753349894013…"
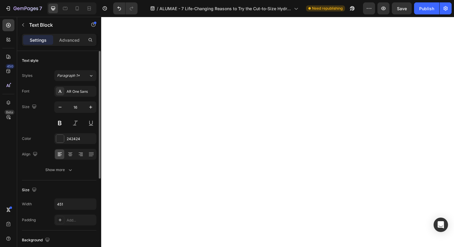
scroll to position [907, 0]
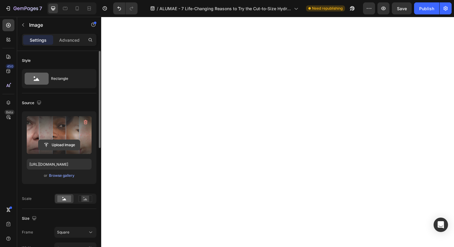
click at [67, 141] on input "file" at bounding box center [58, 145] width 41 height 10
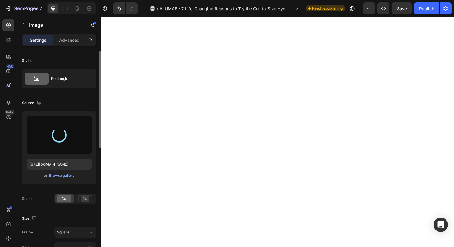
scroll to position [952, 0]
type input "https://cdn.shopify.com/s/files/1/0762/0608/0248/files/gempages_578753349894013…"
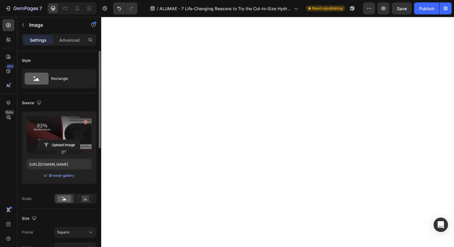
scroll to position [862, 0]
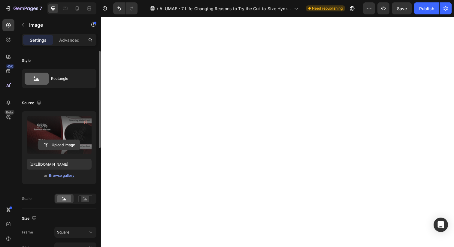
click at [57, 148] on input "file" at bounding box center [58, 145] width 41 height 10
click at [72, 141] on input "file" at bounding box center [58, 145] width 41 height 10
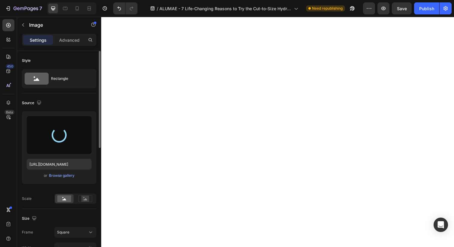
type input "https://cdn.shopify.com/s/files/1/0762/0608/0248/files/gempages_578753349894013…"
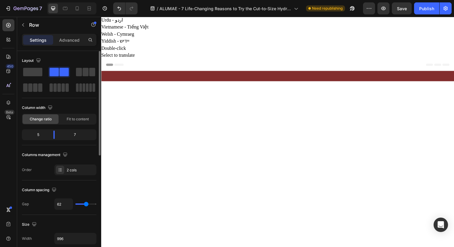
scroll to position [500, 0]
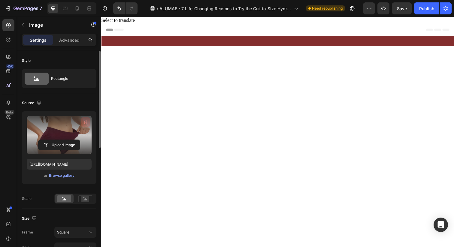
click at [85, 123] on icon "button" at bounding box center [85, 123] width 1 height 2
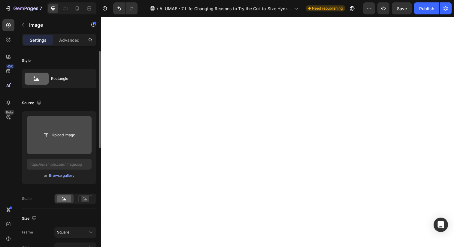
scroll to position [1003, 0]
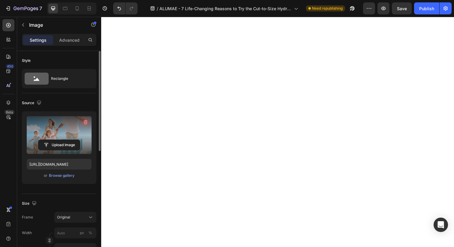
click at [85, 120] on icon "button" at bounding box center [86, 122] width 4 height 5
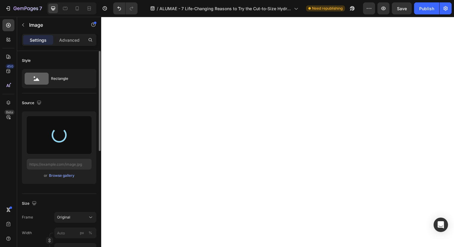
type input "https://cdn.shopify.com/s/files/1/0762/0608/0248/files/gempages_578753349894013…"
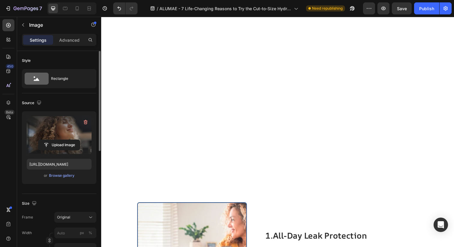
scroll to position [684, 0]
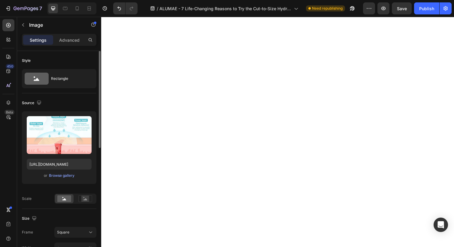
scroll to position [485, 0]
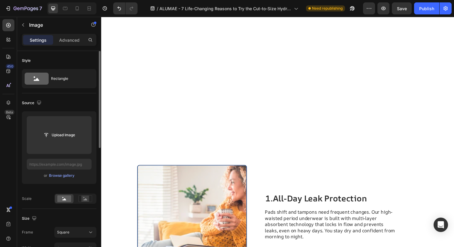
scroll to position [734, 0]
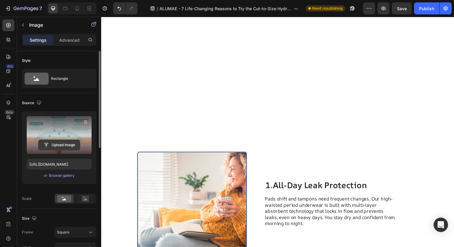
click at [63, 143] on input "file" at bounding box center [58, 145] width 41 height 10
click at [61, 143] on input "file" at bounding box center [58, 145] width 41 height 10
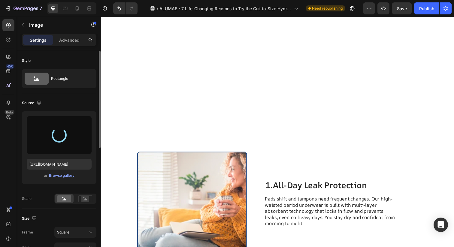
type input "https://cdn.shopify.com/s/files/1/0762/0608/0248/files/gempages_578753349894013…"
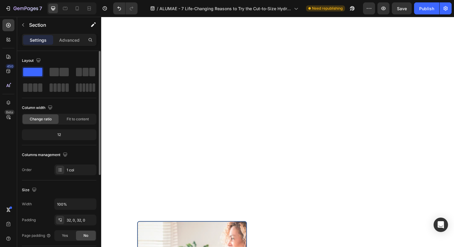
scroll to position [663, 0]
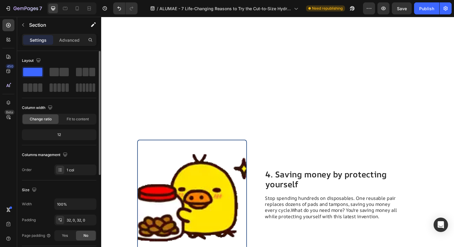
scroll to position [1168, 0]
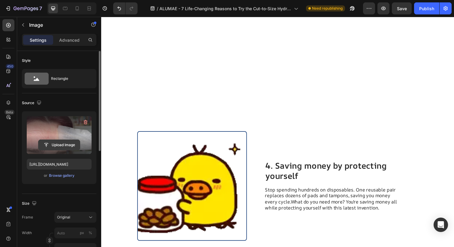
click at [56, 141] on input "file" at bounding box center [58, 145] width 41 height 10
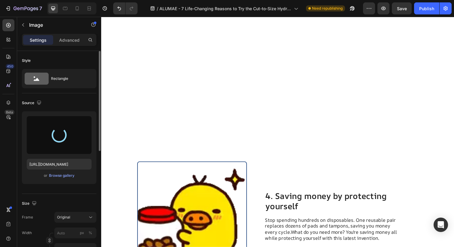
scroll to position [1132, 0]
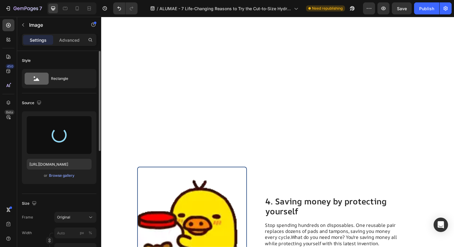
type input "https://cdn.shopify.com/s/files/1/0762/0608/0248/files/gempages_578753349894013…"
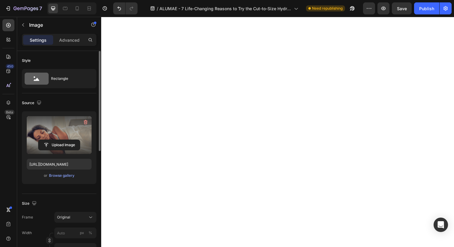
scroll to position [1023, 0]
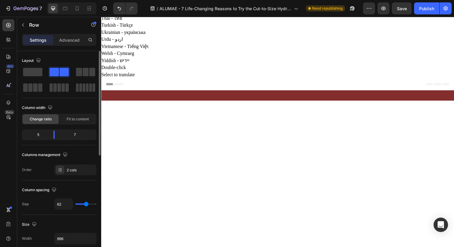
scroll to position [444, 0]
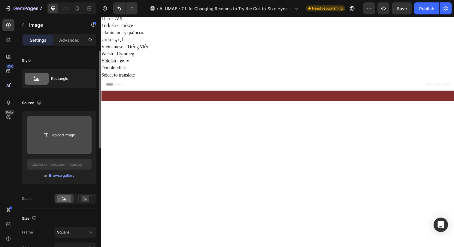
click at [54, 132] on input "file" at bounding box center [58, 135] width 41 height 10
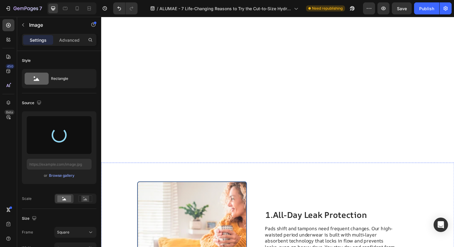
type input "https://cdn.shopify.com/s/files/1/0762/0608/0248/files/gempages_578753349894013…"
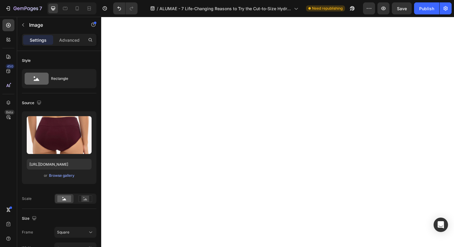
scroll to position [642, 0]
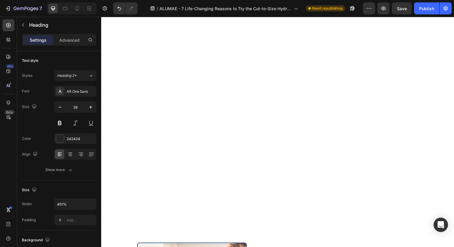
scroll to position [633, 0]
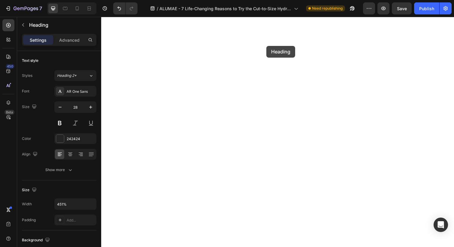
drag, startPoint x: 270, startPoint y: 197, endPoint x: 305, endPoint y: 210, distance: 36.8
drag, startPoint x: 305, startPoint y: 217, endPoint x: 270, endPoint y: 207, distance: 37.0
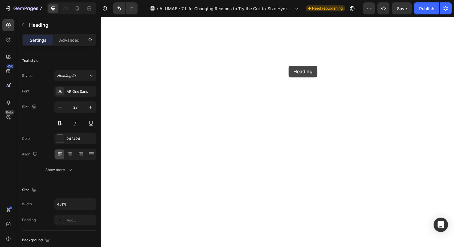
drag, startPoint x: 272, startPoint y: 66, endPoint x: 284, endPoint y: 64, distance: 12.9
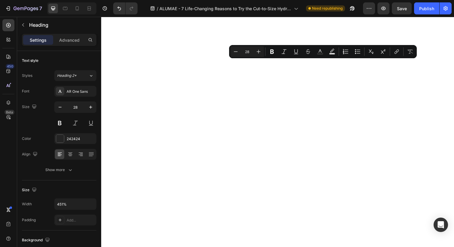
drag, startPoint x: 269, startPoint y: 67, endPoint x: 386, endPoint y: 72, distance: 116.7
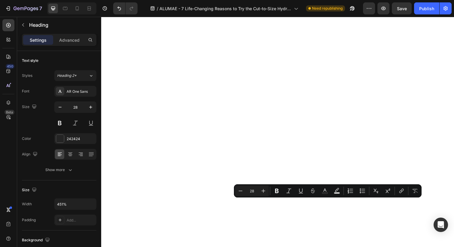
drag, startPoint x: 269, startPoint y: 209, endPoint x: 310, endPoint y: 217, distance: 41.5
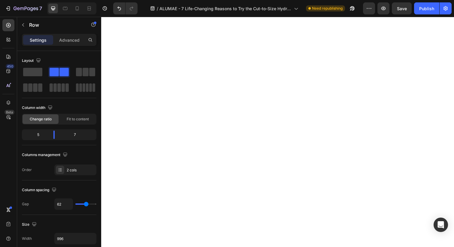
drag, startPoint x: 259, startPoint y: 117, endPoint x: 281, endPoint y: 78, distance: 45.0
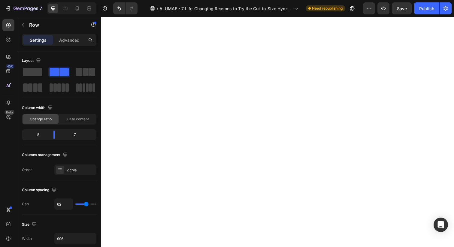
scroll to position [576, 0]
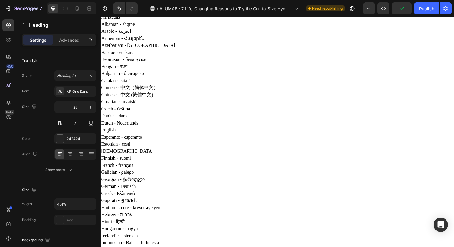
scroll to position [0, 0]
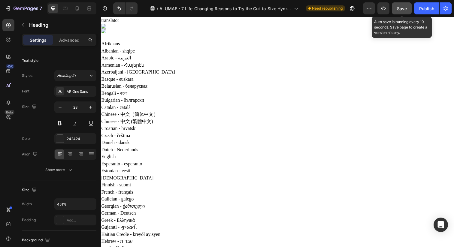
click at [396, 10] on button "Save" at bounding box center [402, 8] width 20 height 12
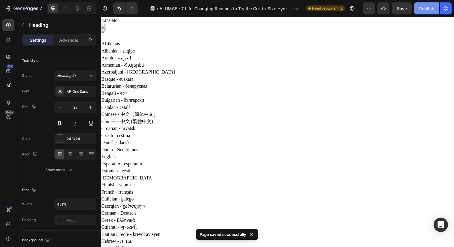
click at [425, 12] on button "Publish" at bounding box center [426, 8] width 25 height 12
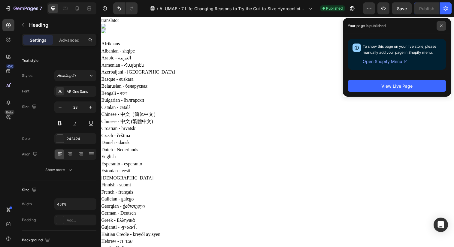
click at [442, 23] on span at bounding box center [442, 26] width 10 height 10
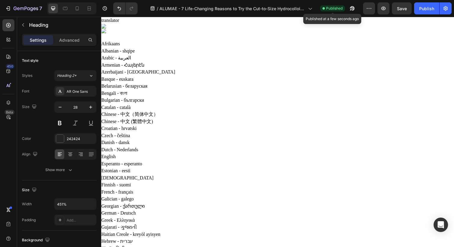
click at [335, 8] on span "Published" at bounding box center [334, 8] width 17 height 5
click at [352, 10] on icon "button" at bounding box center [351, 10] width 2 height 2
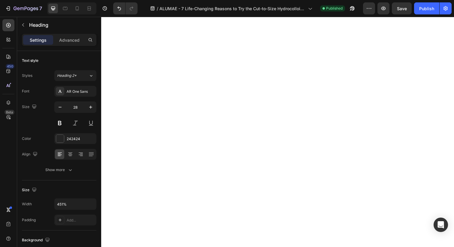
scroll to position [1398, 0]
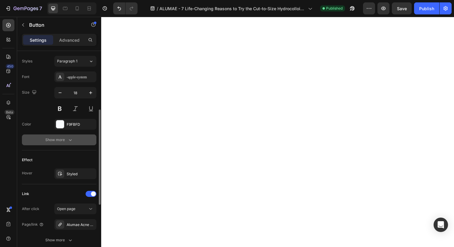
scroll to position [147, 0]
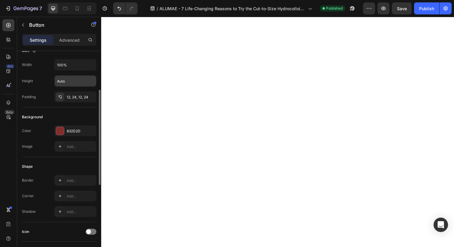
scroll to position [0, 0]
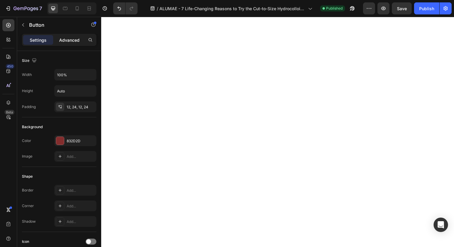
click at [59, 43] on p "Advanced" at bounding box center [69, 40] width 20 height 6
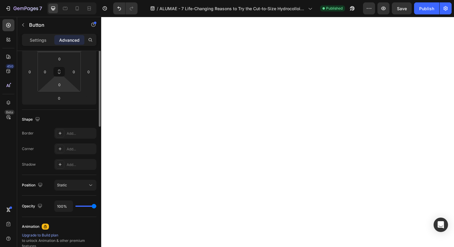
scroll to position [204, 0]
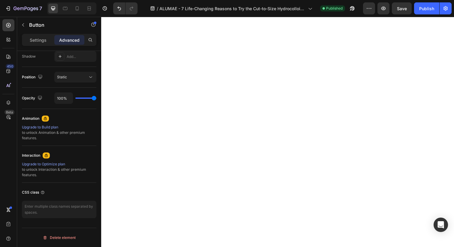
click at [50, 38] on div "Settings" at bounding box center [38, 40] width 30 height 10
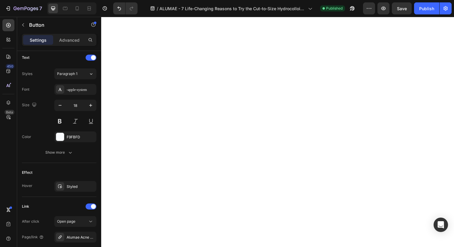
scroll to position [153, 0]
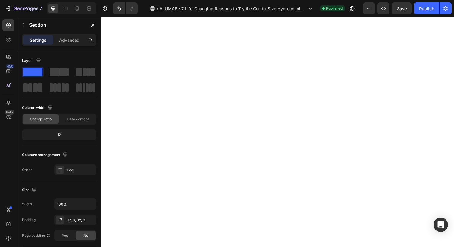
scroll to position [1338, 0]
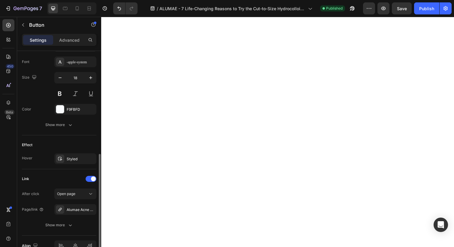
scroll to position [264, 0]
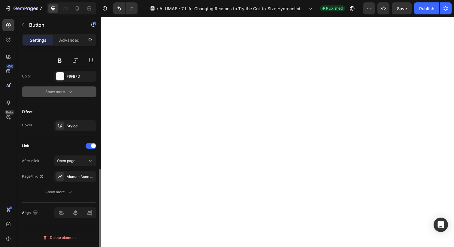
click at [60, 90] on div "Show more" at bounding box center [59, 92] width 28 height 6
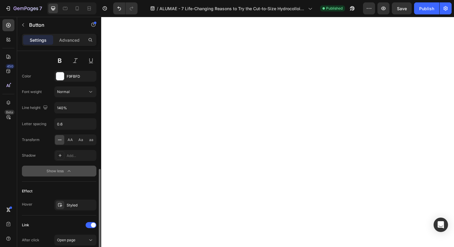
click at [70, 172] on icon "button" at bounding box center [69, 171] width 3 height 2
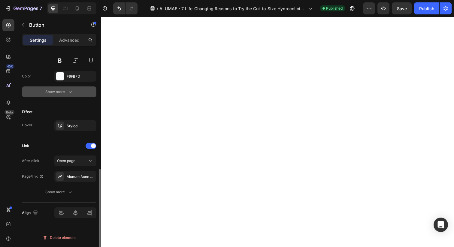
click at [59, 91] on div "Show more" at bounding box center [59, 92] width 28 height 6
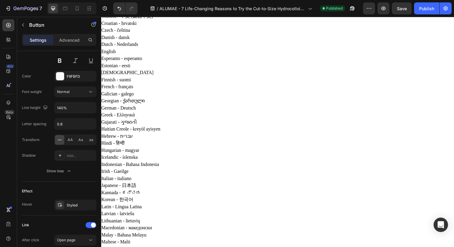
scroll to position [0, 0]
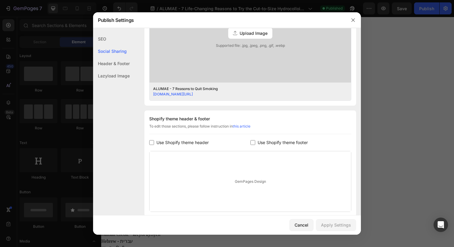
scroll to position [148, 0]
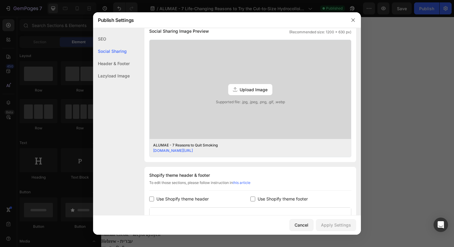
click at [114, 78] on div "Lazyload Image" at bounding box center [111, 76] width 37 height 12
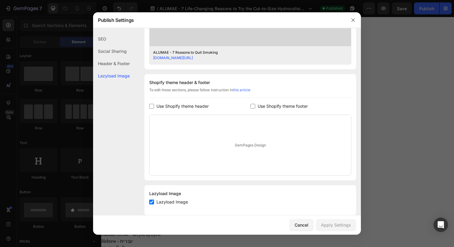
scroll to position [251, 0]
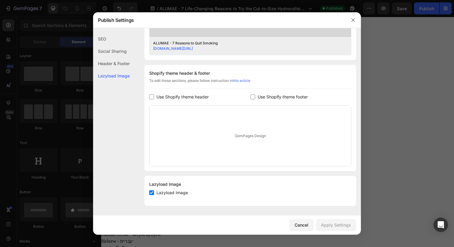
click at [115, 70] on div "Header & Footer" at bounding box center [111, 76] width 37 height 12
click at [209, 139] on div "GemPages Design" at bounding box center [251, 136] width 202 height 60
click at [154, 96] on label "Use Shopify theme header" at bounding box center [181, 96] width 55 height 7
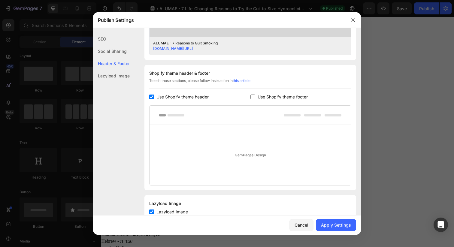
click at [173, 118] on div at bounding box center [251, 115] width 202 height 19
click at [156, 96] on label "Use Shopify theme header" at bounding box center [181, 96] width 55 height 7
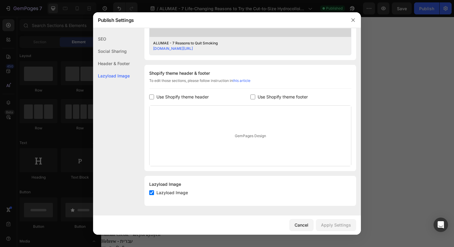
click at [156, 96] on label "Use Shopify theme header" at bounding box center [181, 96] width 55 height 7
checkbox input "true"
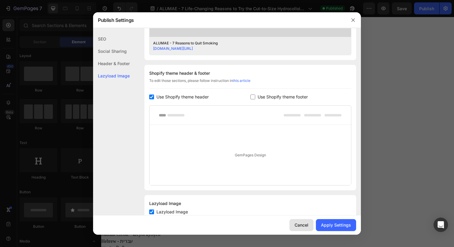
click at [307, 222] on div "Cancel" at bounding box center [302, 225] width 14 height 6
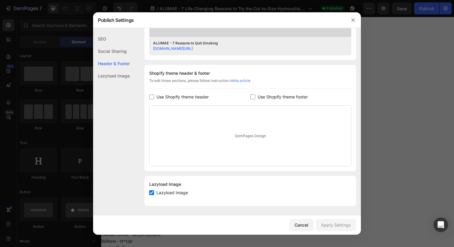
click at [184, 95] on span "Use Shopify theme header" at bounding box center [183, 96] width 52 height 7
checkbox input "true"
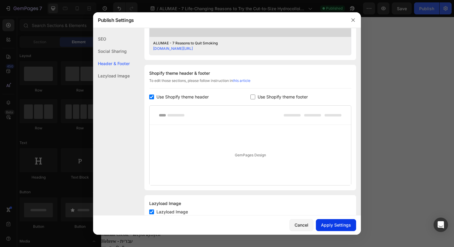
click at [345, 221] on button "Apply Settings" at bounding box center [336, 225] width 40 height 12
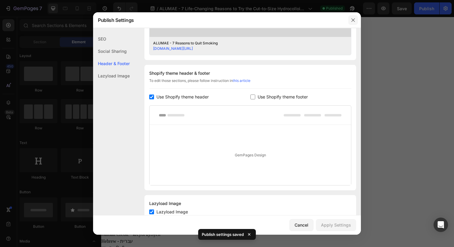
click at [350, 19] on button "button" at bounding box center [354, 20] width 10 height 10
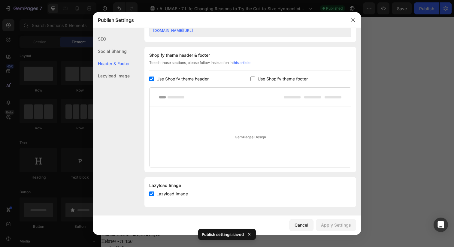
scroll to position [270, 0]
click at [154, 76] on label "Use Shopify theme header" at bounding box center [181, 77] width 55 height 7
checkbox input "false"
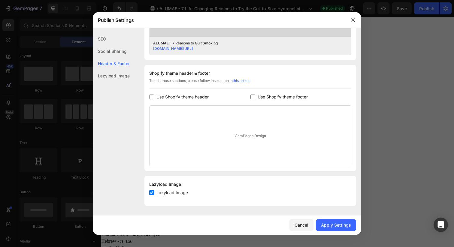
click at [335, 218] on div "Cancel Apply Settings" at bounding box center [227, 225] width 268 height 19
click at [332, 223] on div "Apply Settings" at bounding box center [336, 225] width 30 height 6
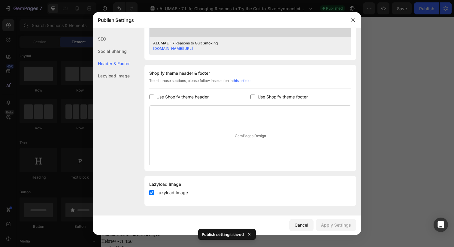
click at [358, 19] on div at bounding box center [354, 20] width 16 height 16
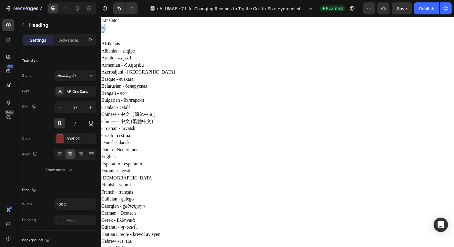
click at [382, 8] on icon "button" at bounding box center [384, 9] width 5 height 4
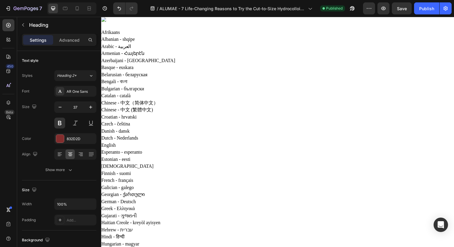
scroll to position [0, 0]
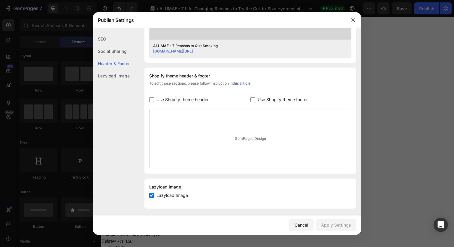
scroll to position [251, 0]
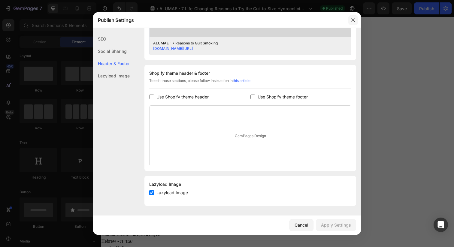
click at [353, 23] on button "button" at bounding box center [354, 20] width 10 height 10
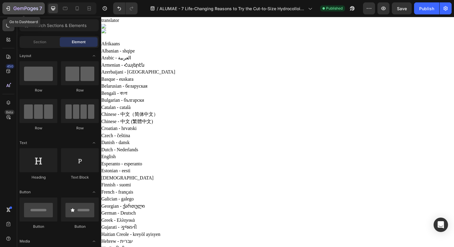
click at [8, 5] on icon "button" at bounding box center [8, 8] width 6 height 6
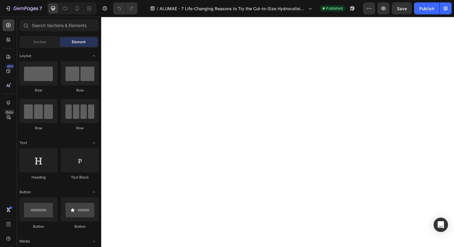
scroll to position [1361, 0]
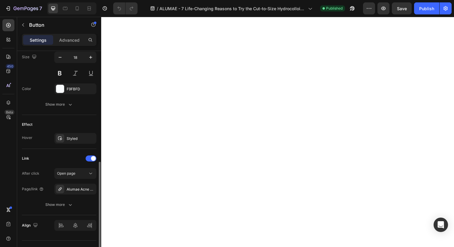
scroll to position [264, 0]
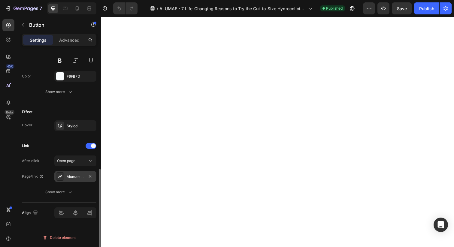
click at [81, 177] on div "Alumae Acne Patch Roll" at bounding box center [75, 176] width 17 height 5
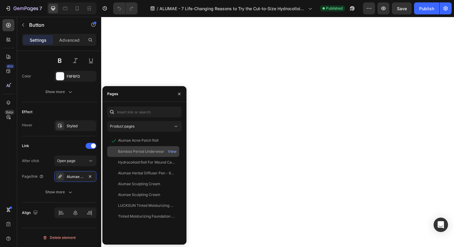
click at [145, 151] on div "Bamboo Period Underwear" at bounding box center [141, 151] width 46 height 5
click at [178, 93] on icon "button" at bounding box center [179, 94] width 5 height 5
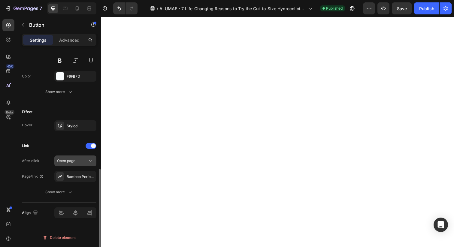
click at [76, 159] on div "Open page" at bounding box center [72, 160] width 31 height 5
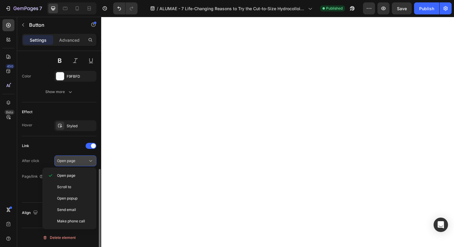
click at [75, 160] on span "Open page" at bounding box center [66, 161] width 18 height 5
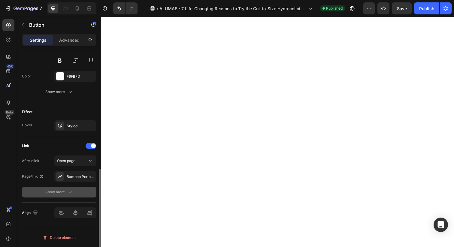
click at [58, 196] on button "Show more" at bounding box center [59, 192] width 75 height 11
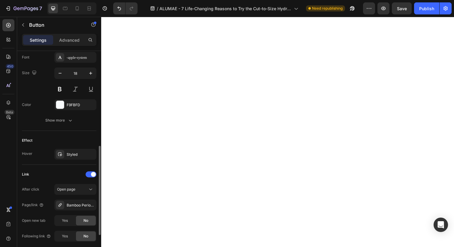
scroll to position [221, 0]
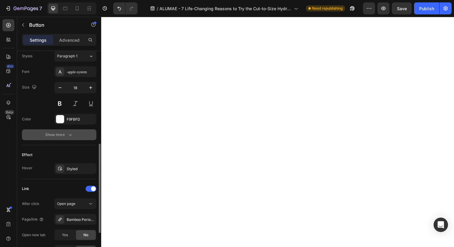
click at [55, 139] on button "Show more" at bounding box center [59, 135] width 75 height 11
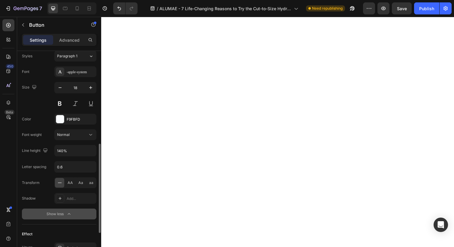
click at [49, 214] on div "Show less" at bounding box center [60, 214] width 26 height 6
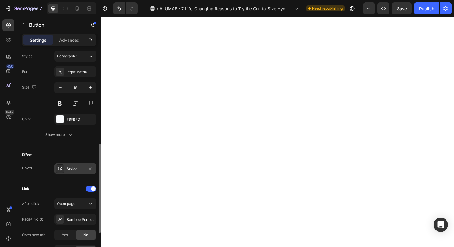
click at [75, 165] on div "Styled" at bounding box center [75, 168] width 42 height 11
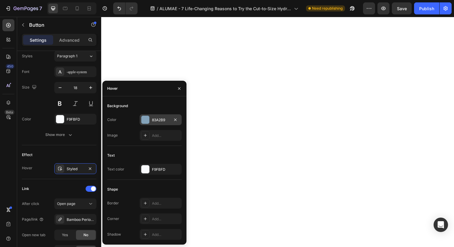
click at [146, 120] on div at bounding box center [146, 120] width 8 height 8
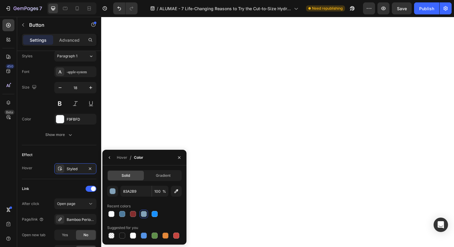
click at [132, 209] on div "Recent colors" at bounding box center [144, 207] width 75 height 10
click at [178, 157] on icon "button" at bounding box center [179, 157] width 5 height 5
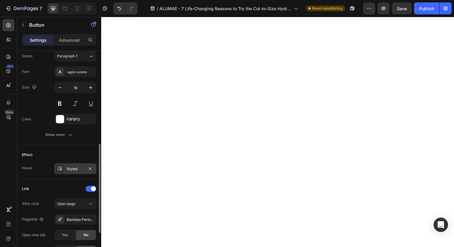
click at [70, 168] on div "Styled" at bounding box center [75, 168] width 17 height 5
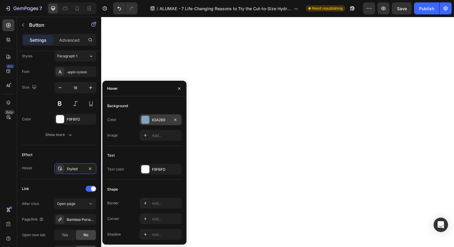
click at [143, 123] on div at bounding box center [146, 120] width 8 height 8
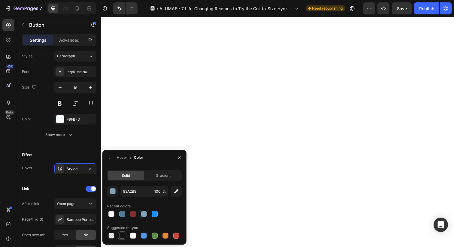
click at [124, 236] on div at bounding box center [122, 236] width 6 height 6
type input "151515"
click at [182, 157] on button "button" at bounding box center [180, 158] width 10 height 10
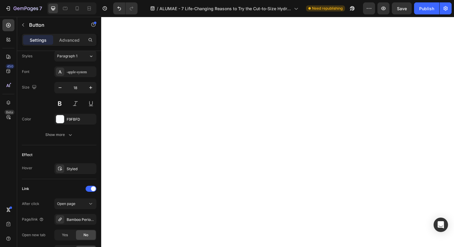
scroll to position [1528, 0]
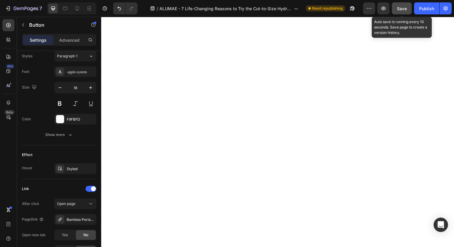
click at [399, 8] on span "Save" at bounding box center [402, 8] width 10 height 5
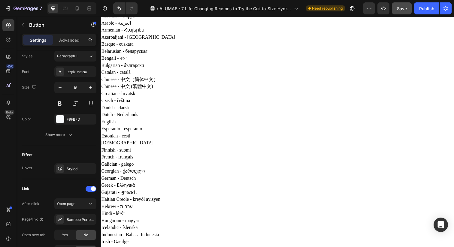
scroll to position [0, 0]
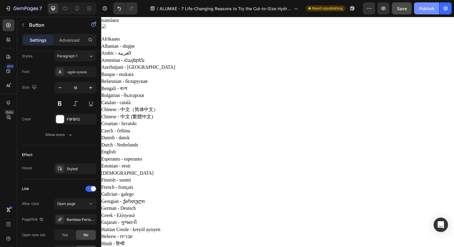
click at [420, 12] on button "Publish" at bounding box center [426, 8] width 25 height 12
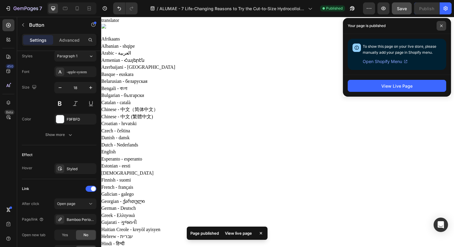
click at [441, 22] on span at bounding box center [442, 26] width 10 height 10
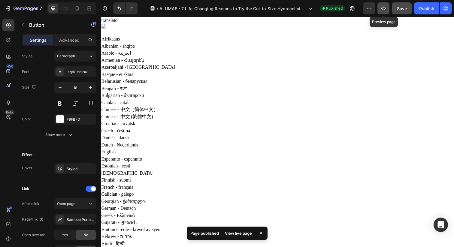
click at [383, 6] on icon "button" at bounding box center [384, 8] width 6 height 6
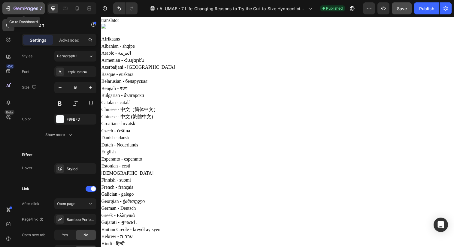
click at [11, 7] on div "7" at bounding box center [23, 8] width 37 height 7
